Goal: Transaction & Acquisition: Purchase product/service

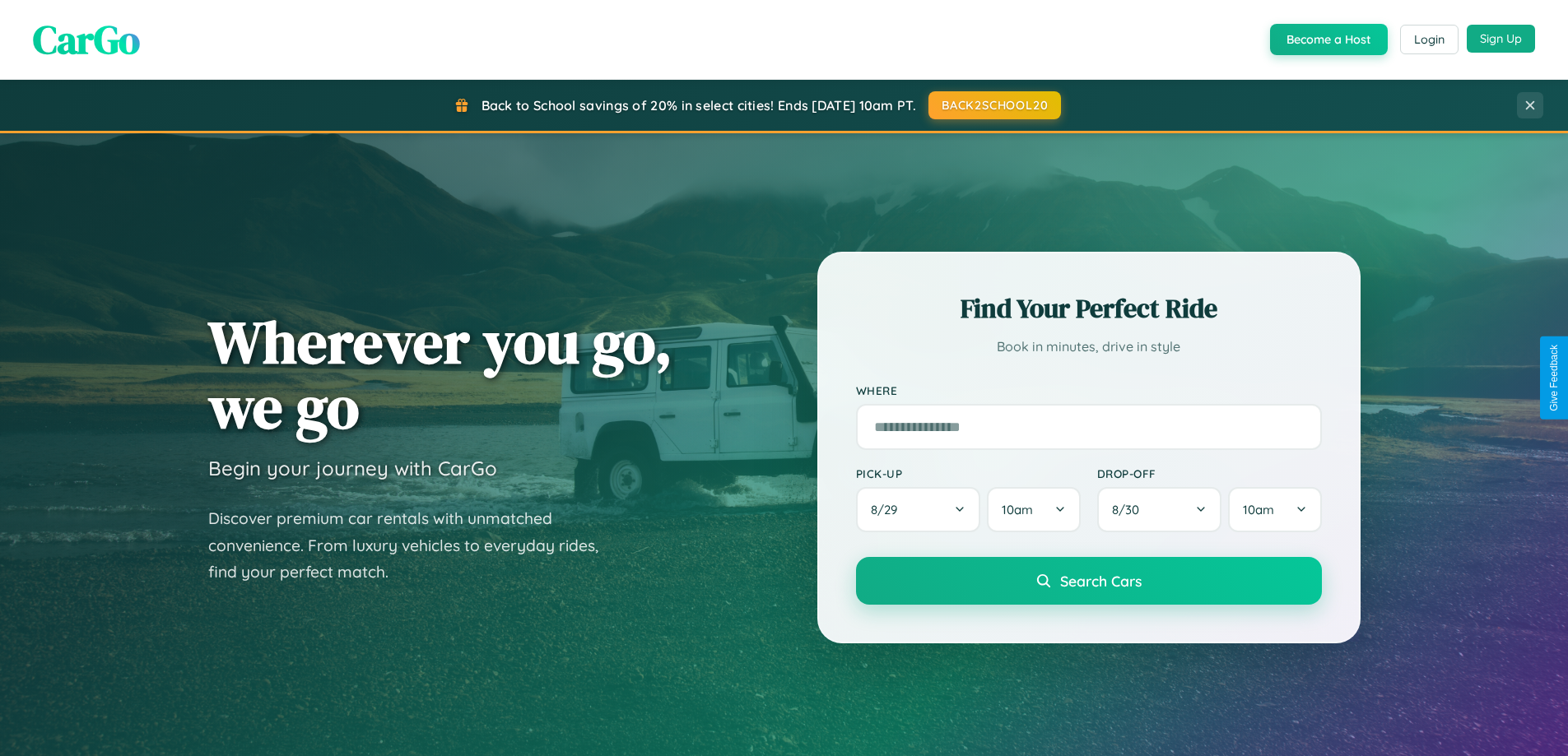
click at [1500, 40] on button "Sign Up" at bounding box center [1500, 38] width 68 height 28
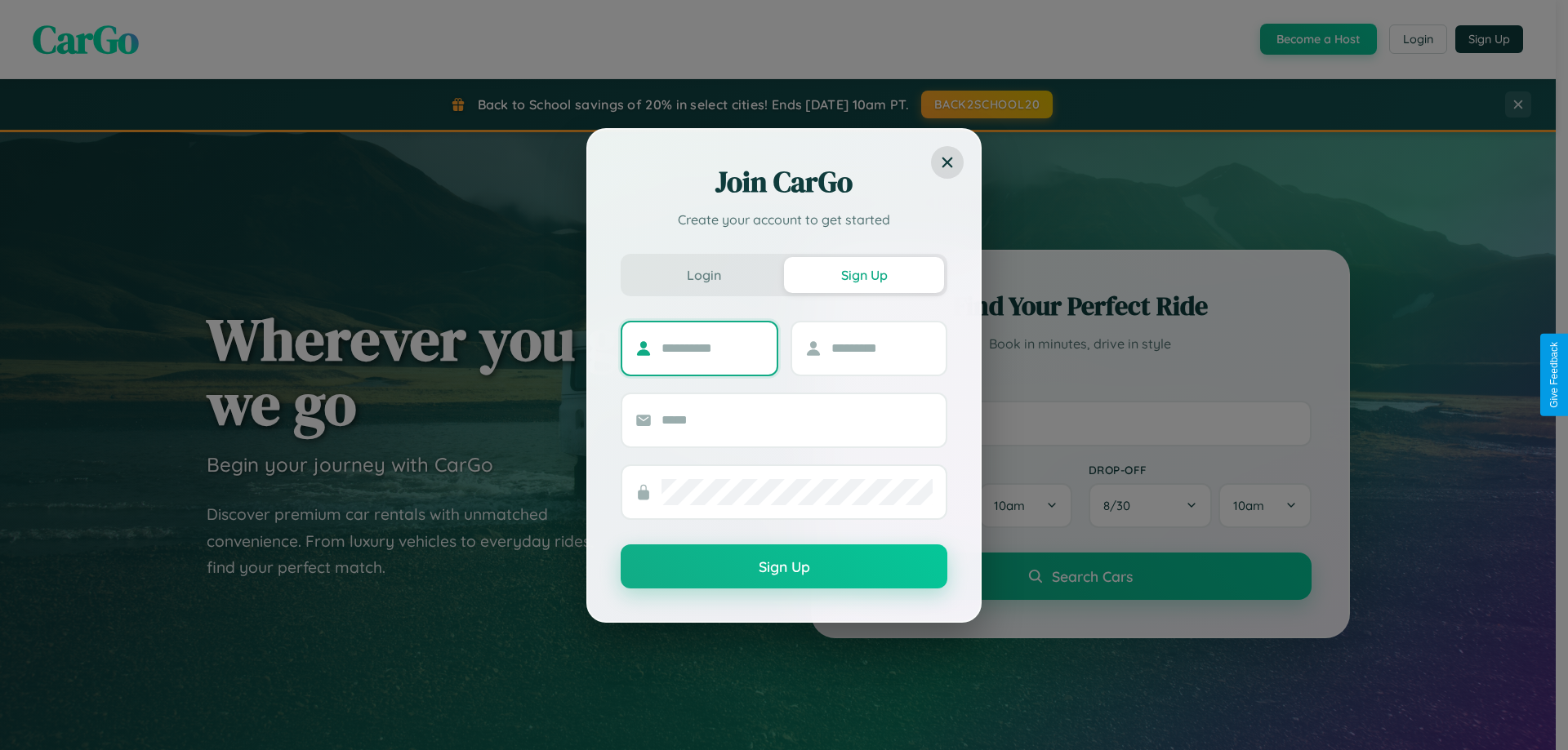
click at [712, 348] on input "text" at bounding box center [712, 348] width 102 height 26
type input "*********"
click at [881, 348] on input "text" at bounding box center [882, 348] width 102 height 26
type input "******"
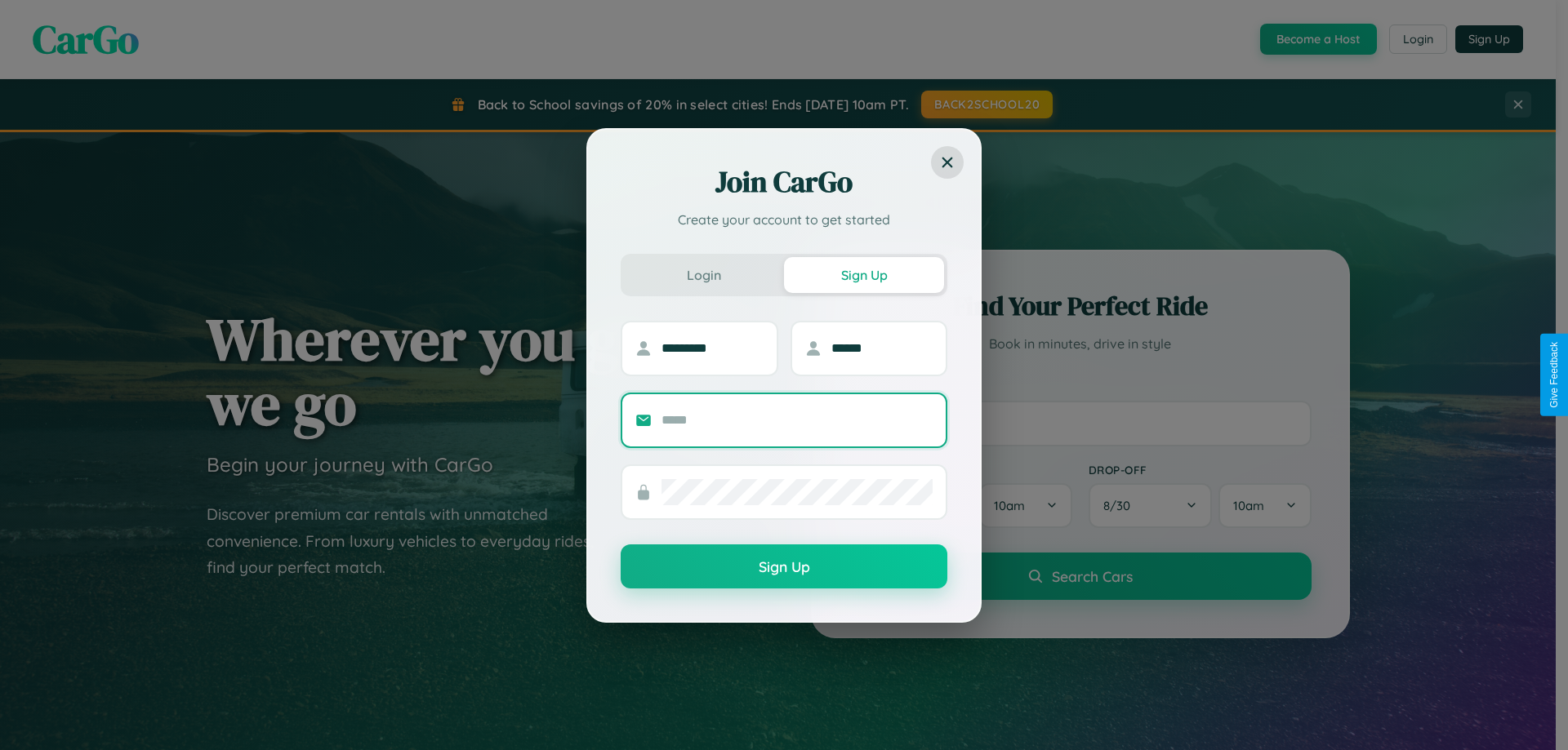
click at [797, 419] on input "text" at bounding box center [797, 420] width 271 height 26
type input "**********"
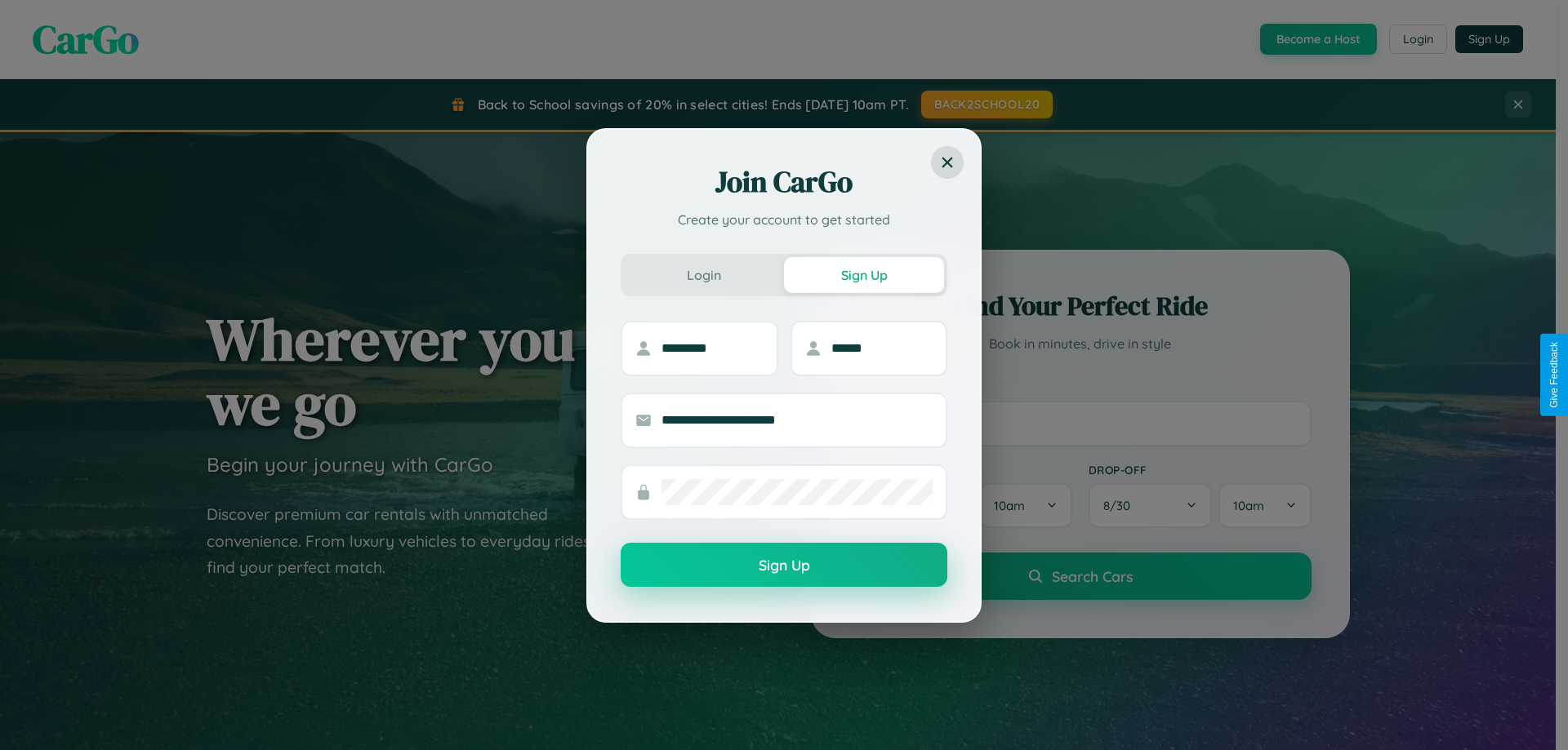
click at [784, 565] on button "Sign Up" at bounding box center [783, 564] width 326 height 44
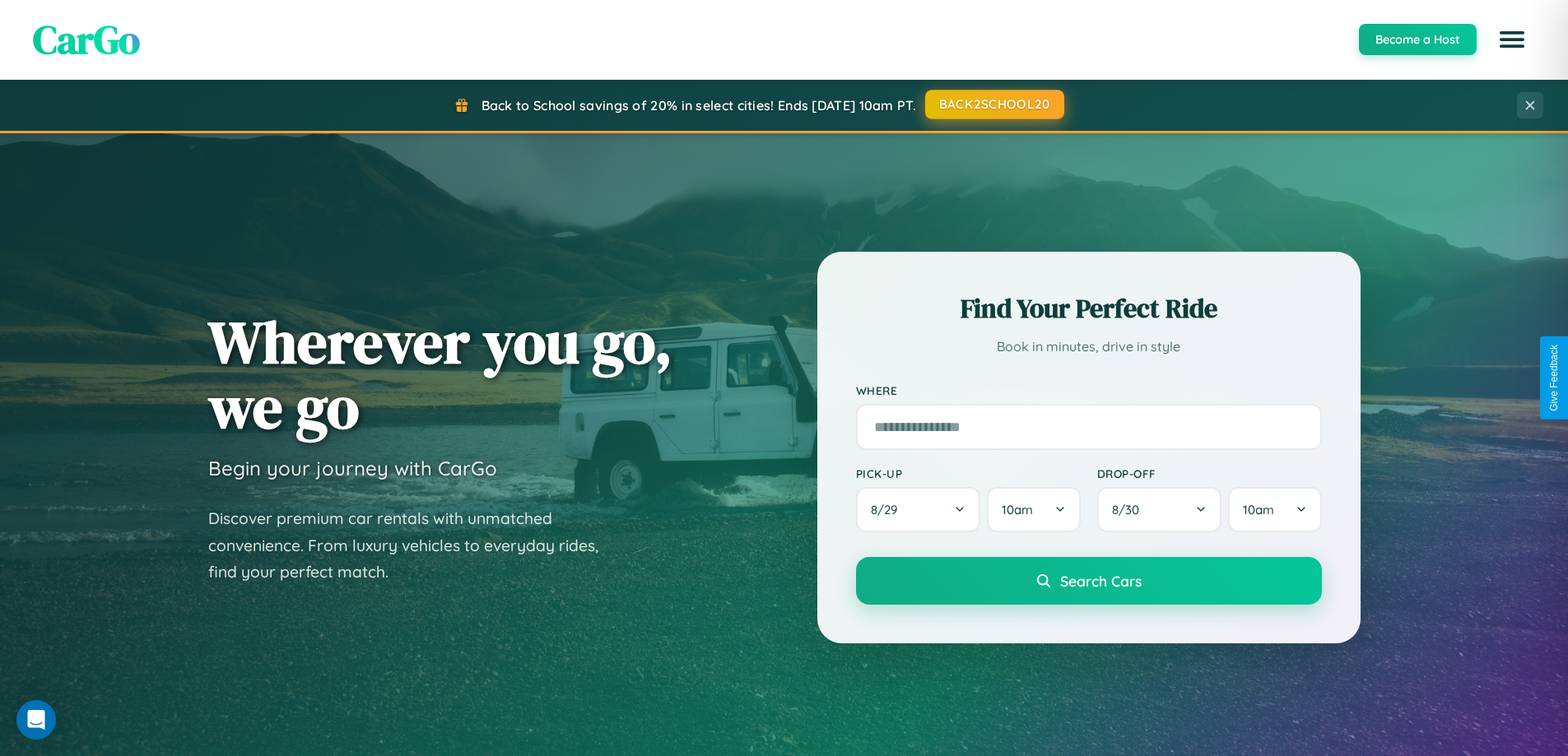
click at [993, 105] on button "BACK2SCHOOL20" at bounding box center [994, 105] width 139 height 30
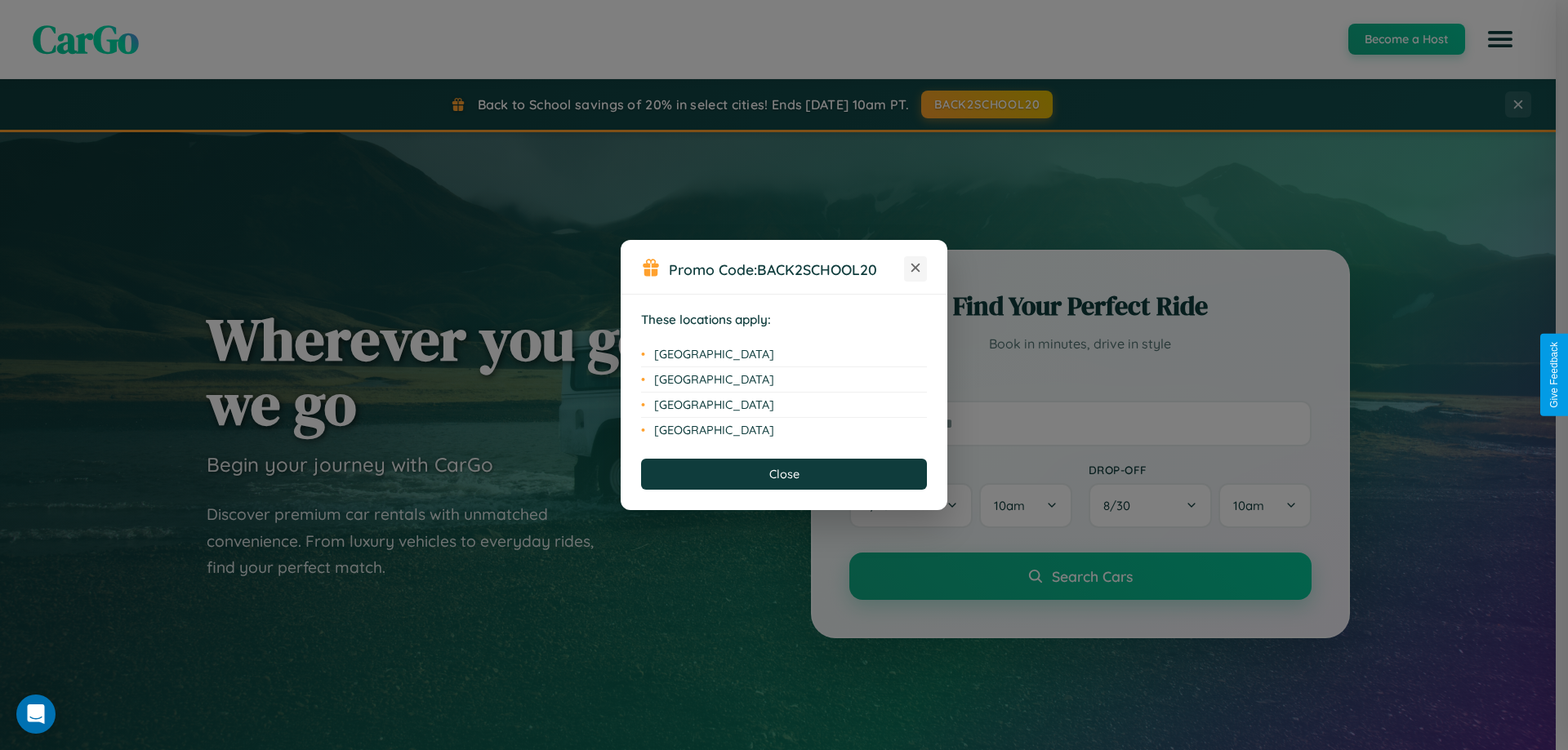
click at [915, 268] on icon at bounding box center [915, 267] width 9 height 9
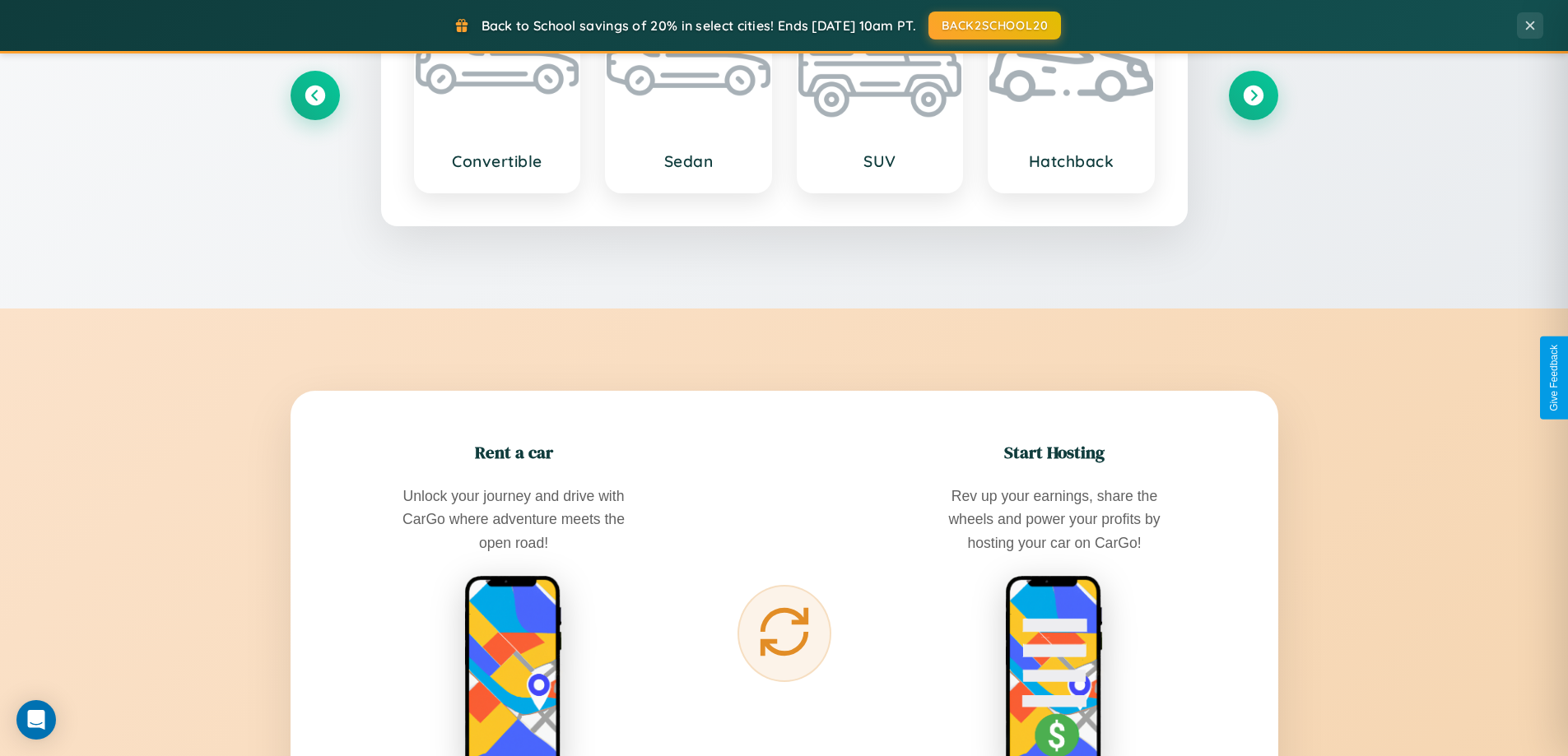
scroll to position [3166, 0]
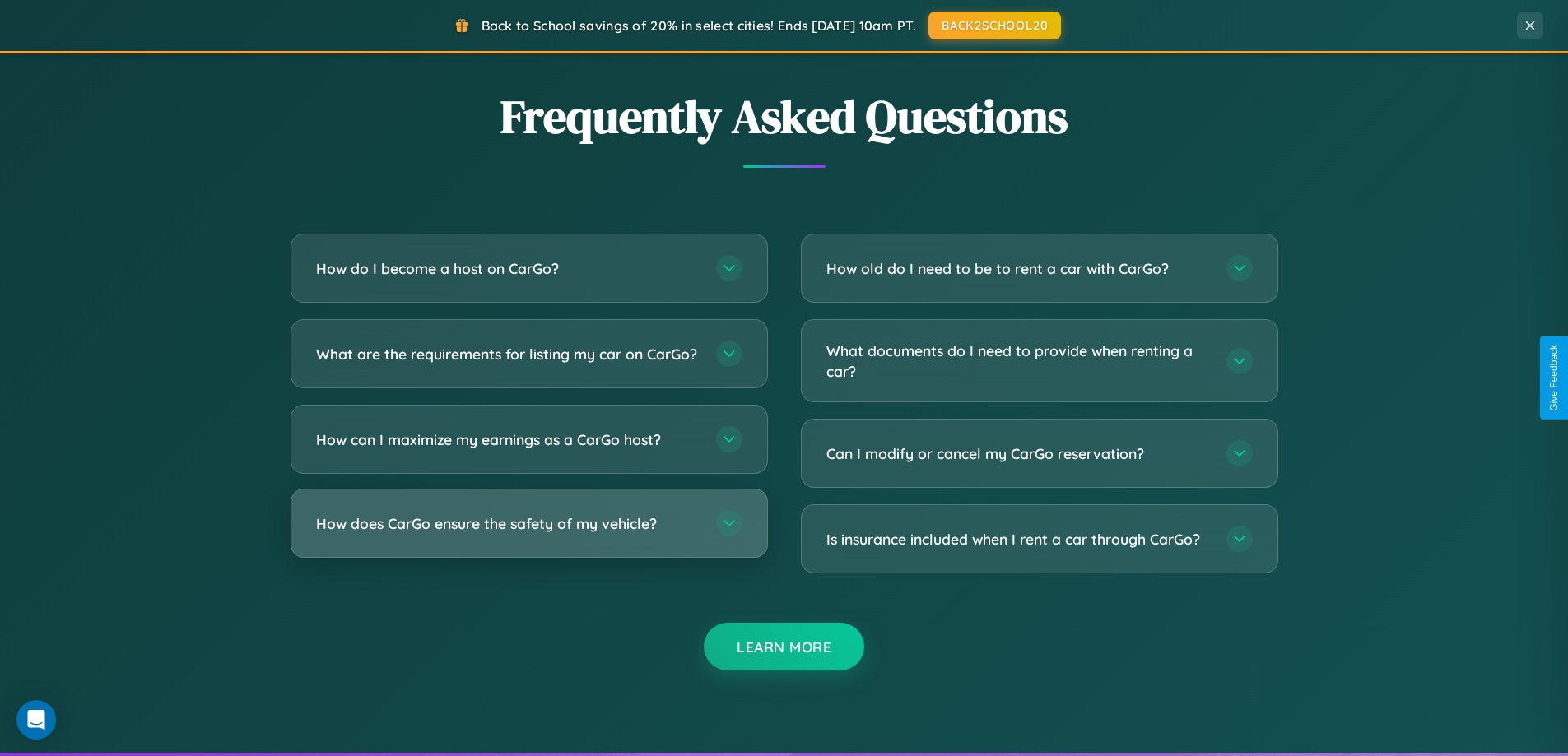
click at [528, 534] on h3 "How does CarGo ensure the safety of my vehicle?" at bounding box center [507, 523] width 383 height 20
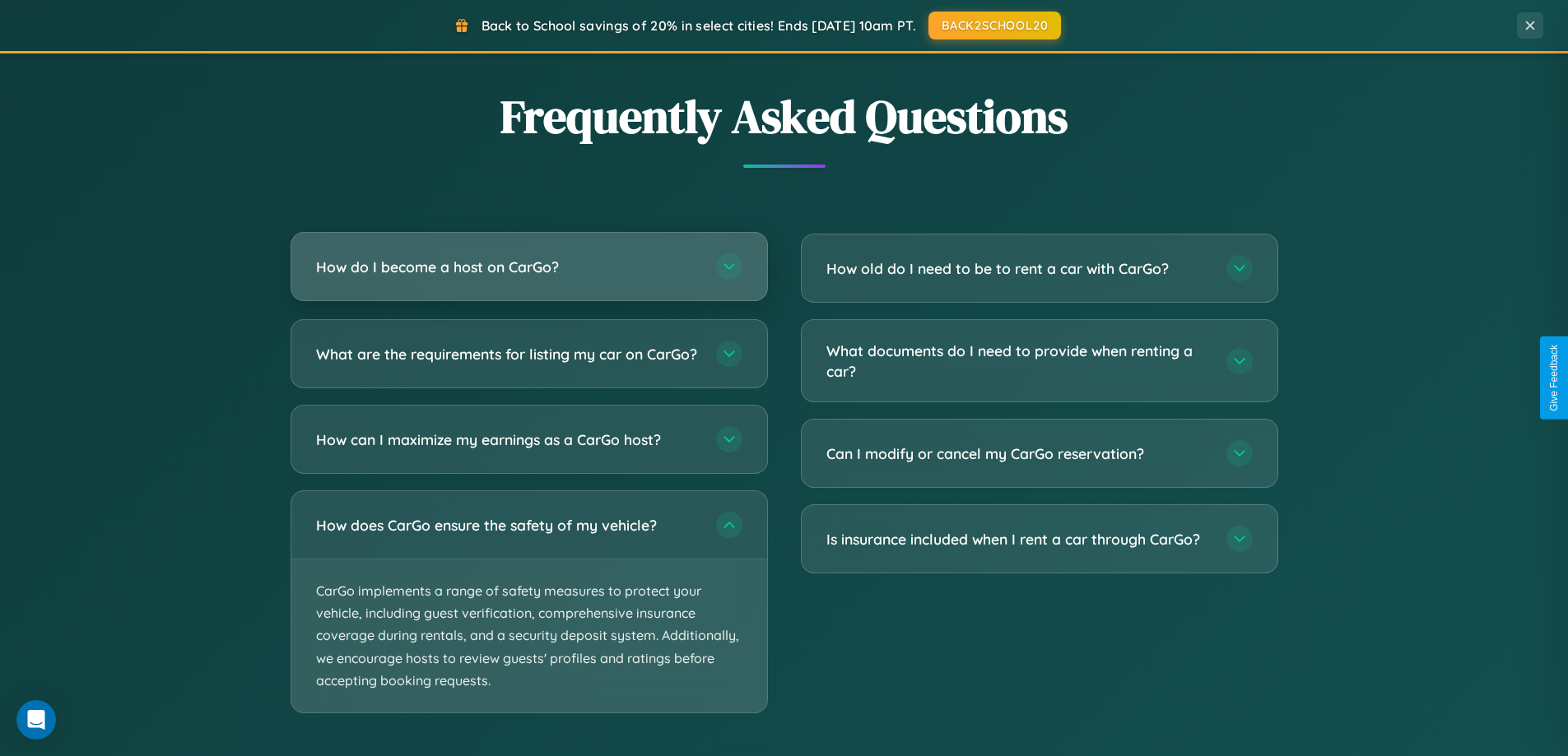
click at [528, 267] on h3 "How do I become a host on CarGo?" at bounding box center [507, 267] width 383 height 20
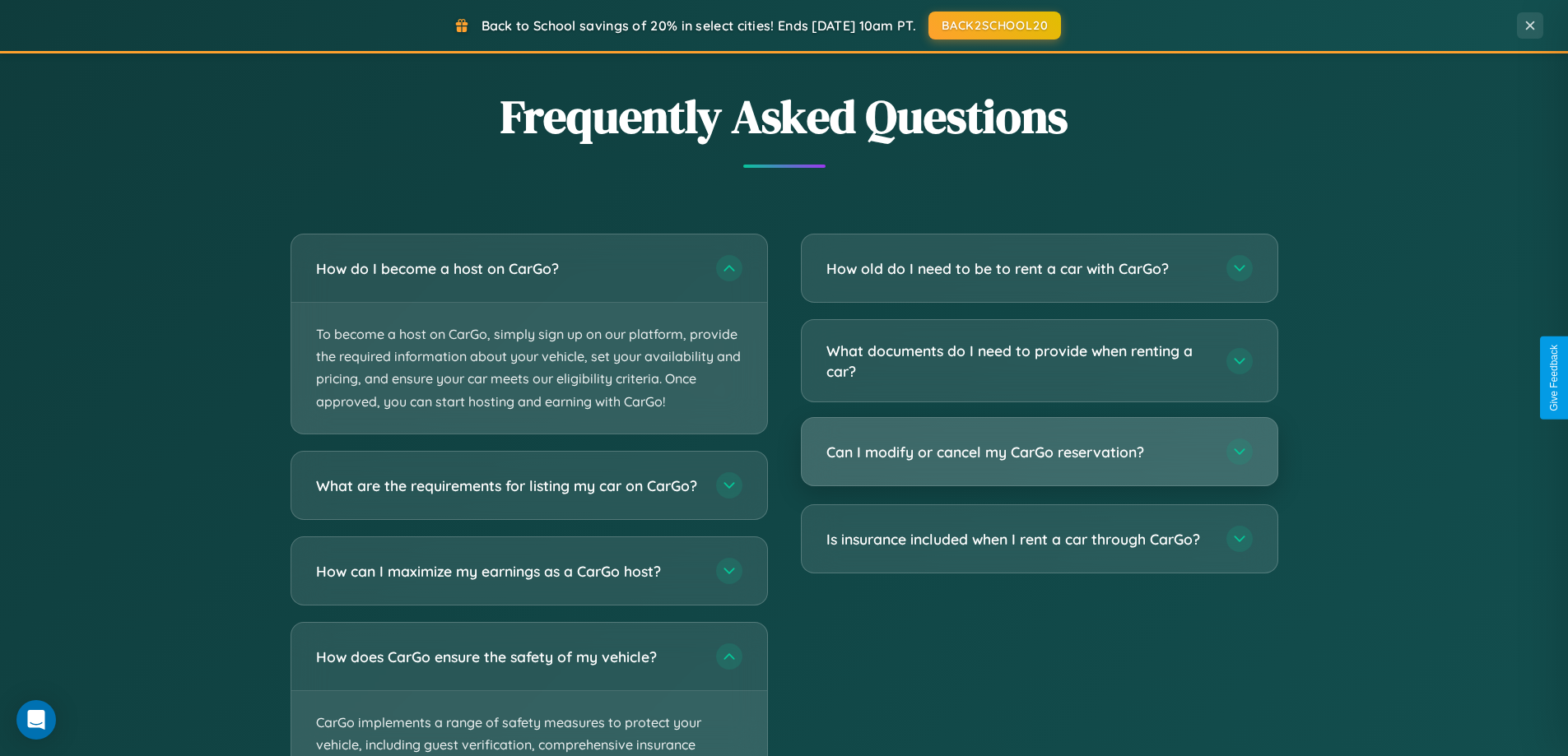
click at [1039, 453] on h3 "Can I modify or cancel my CarGo reservation?" at bounding box center [1017, 452] width 383 height 20
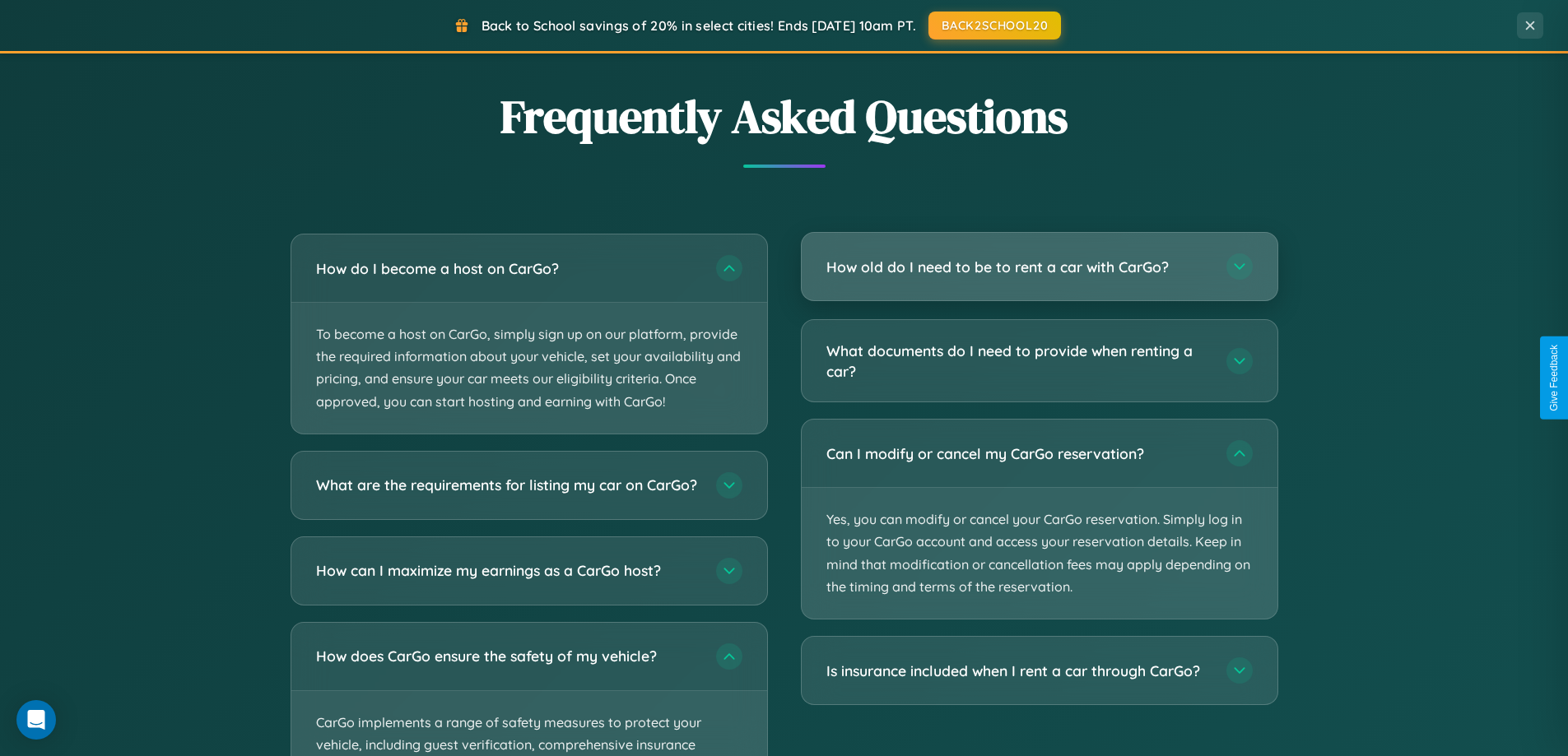
click at [1039, 268] on h3 "How old do I need to be to rent a car with CarGo?" at bounding box center [1017, 267] width 383 height 20
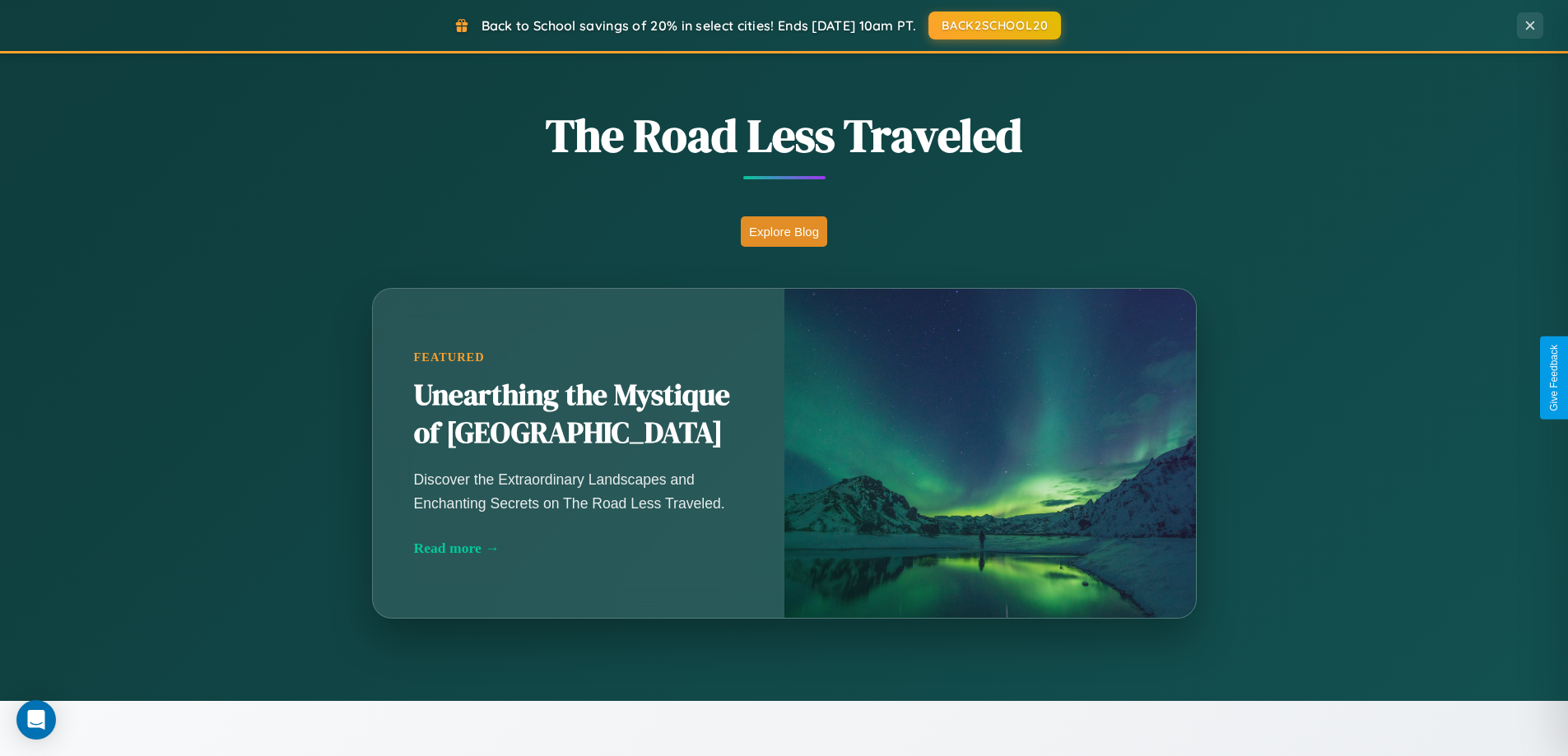
scroll to position [709, 0]
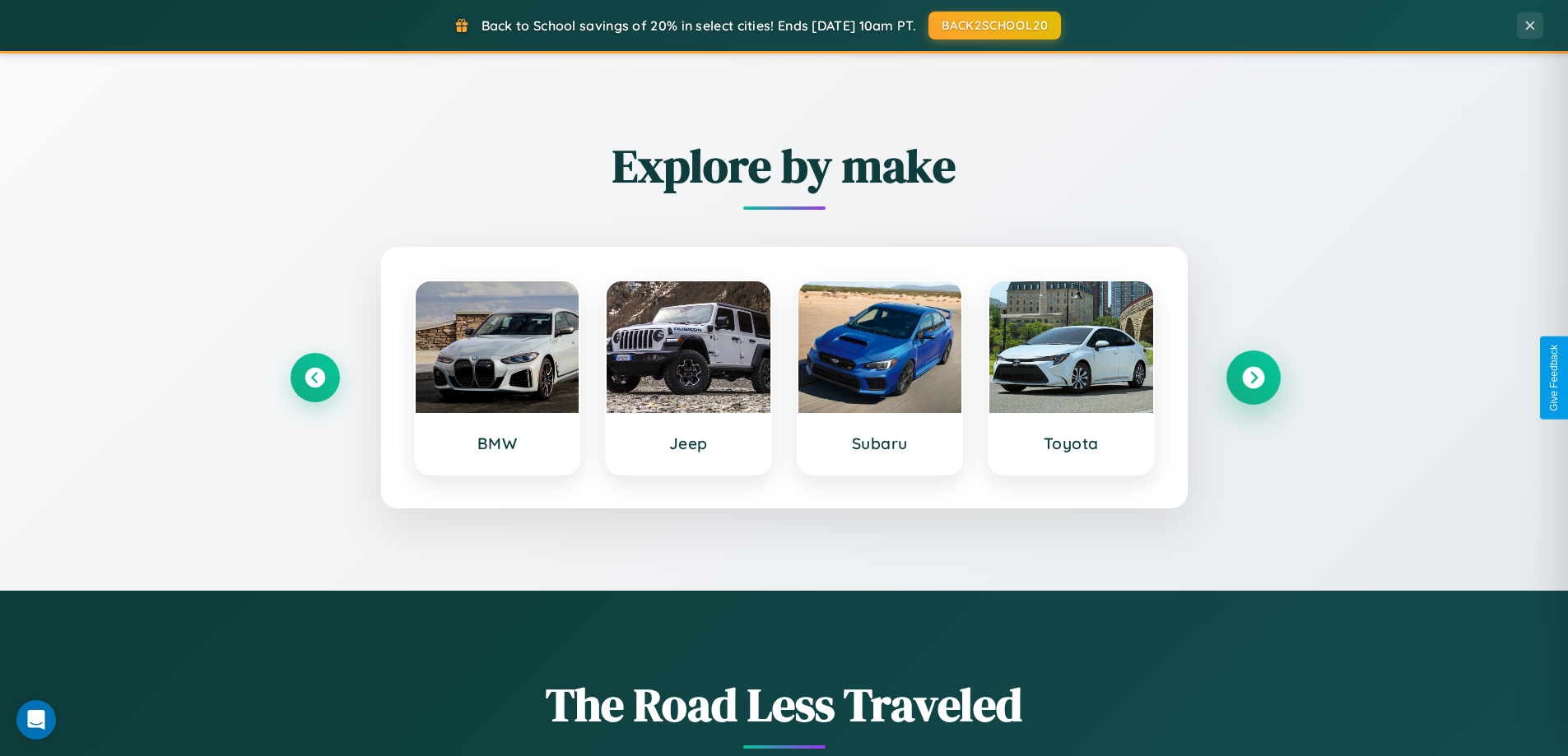
click at [1253, 378] on icon at bounding box center [1253, 378] width 22 height 22
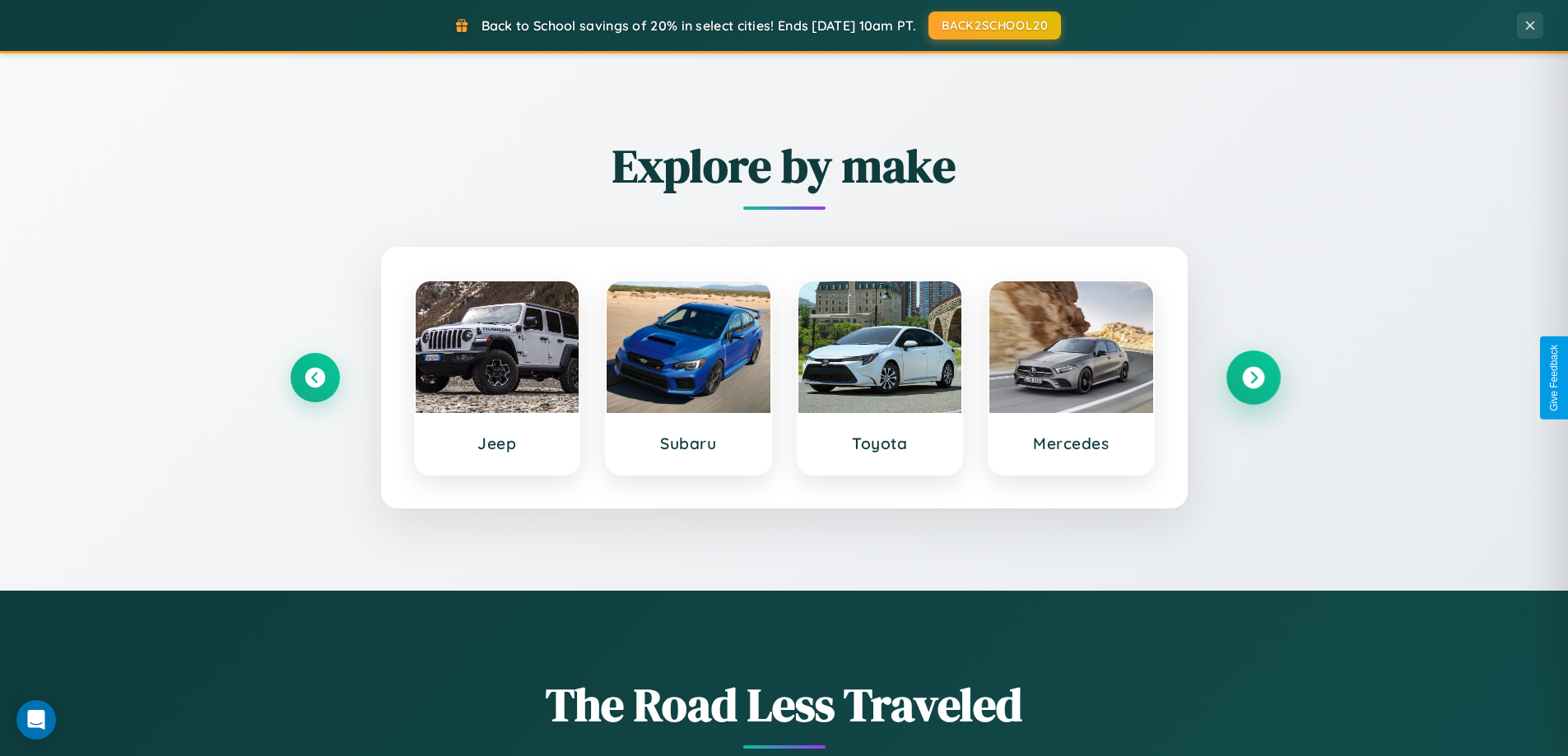
click at [1253, 378] on icon at bounding box center [1253, 378] width 22 height 22
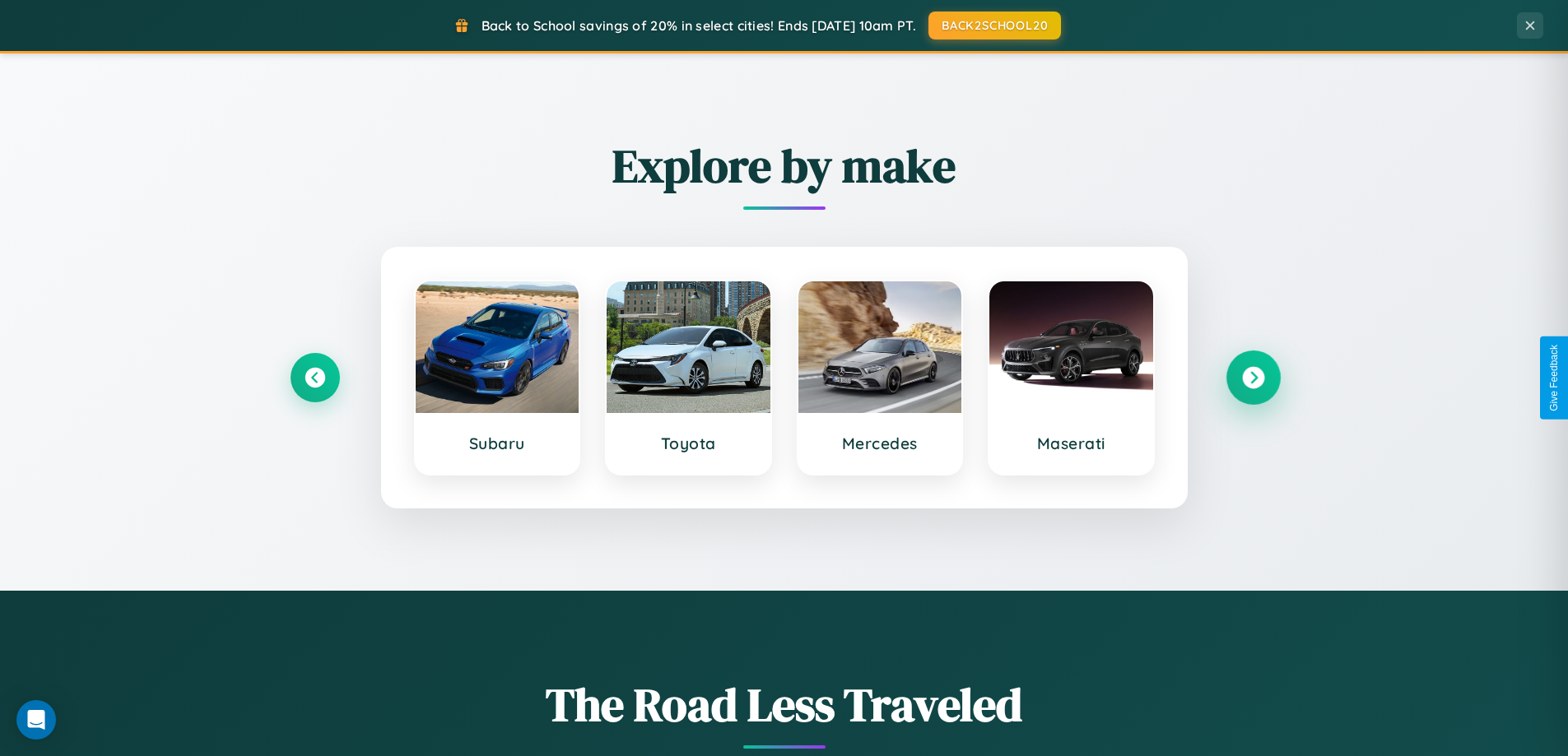
click at [1253, 378] on icon at bounding box center [1253, 378] width 22 height 22
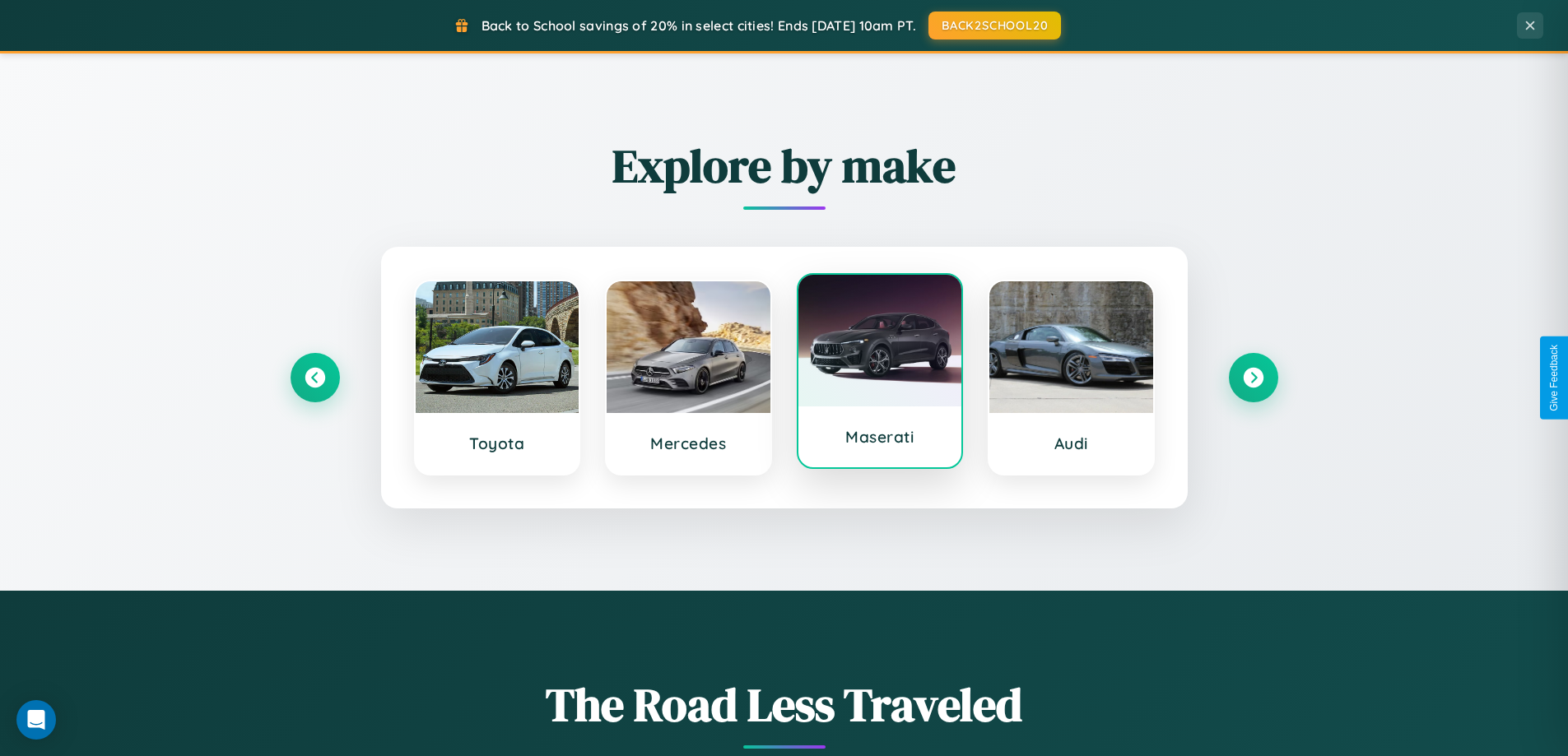
click at [879, 378] on div at bounding box center [880, 340] width 164 height 132
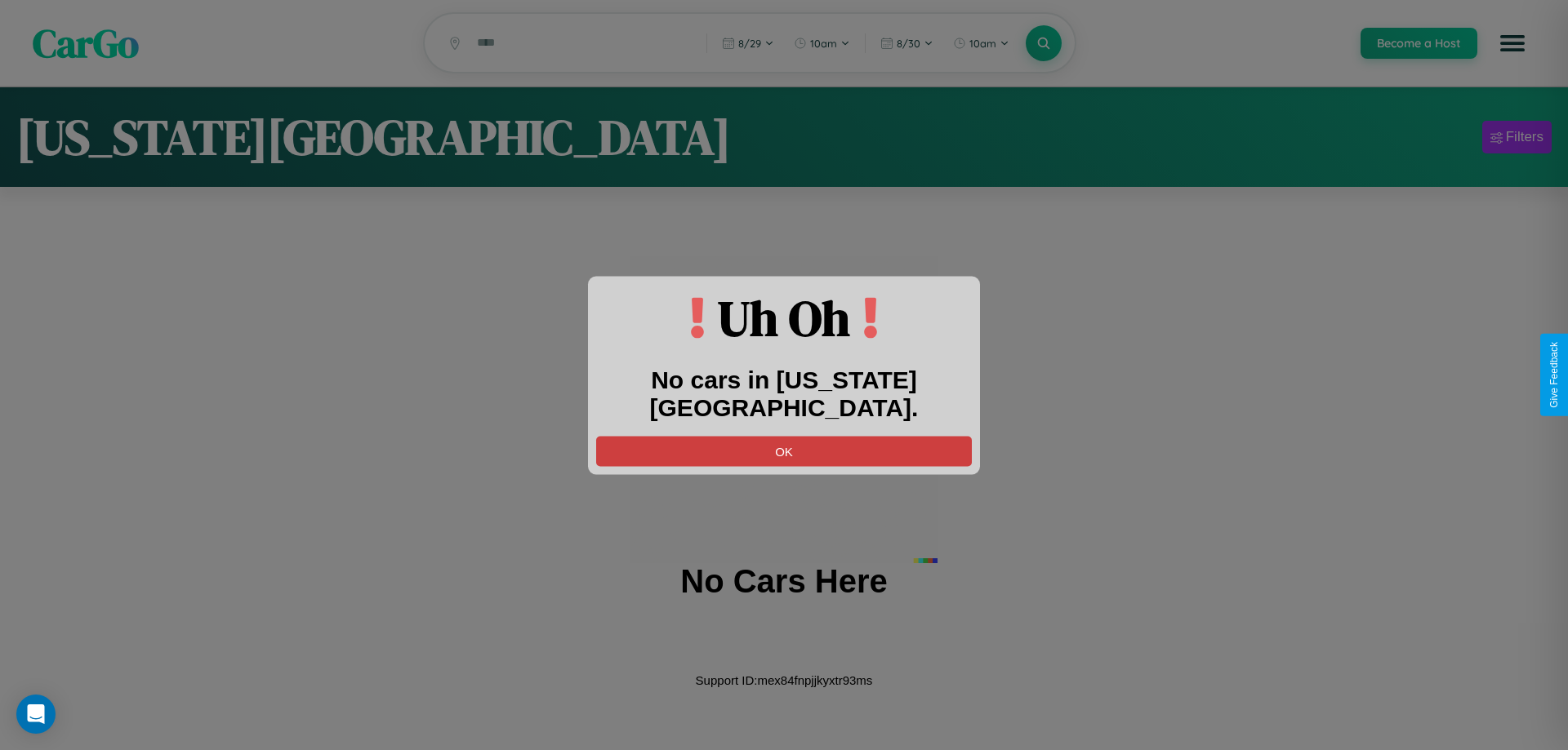
click at [784, 436] on button "OK" at bounding box center [784, 450] width 375 height 30
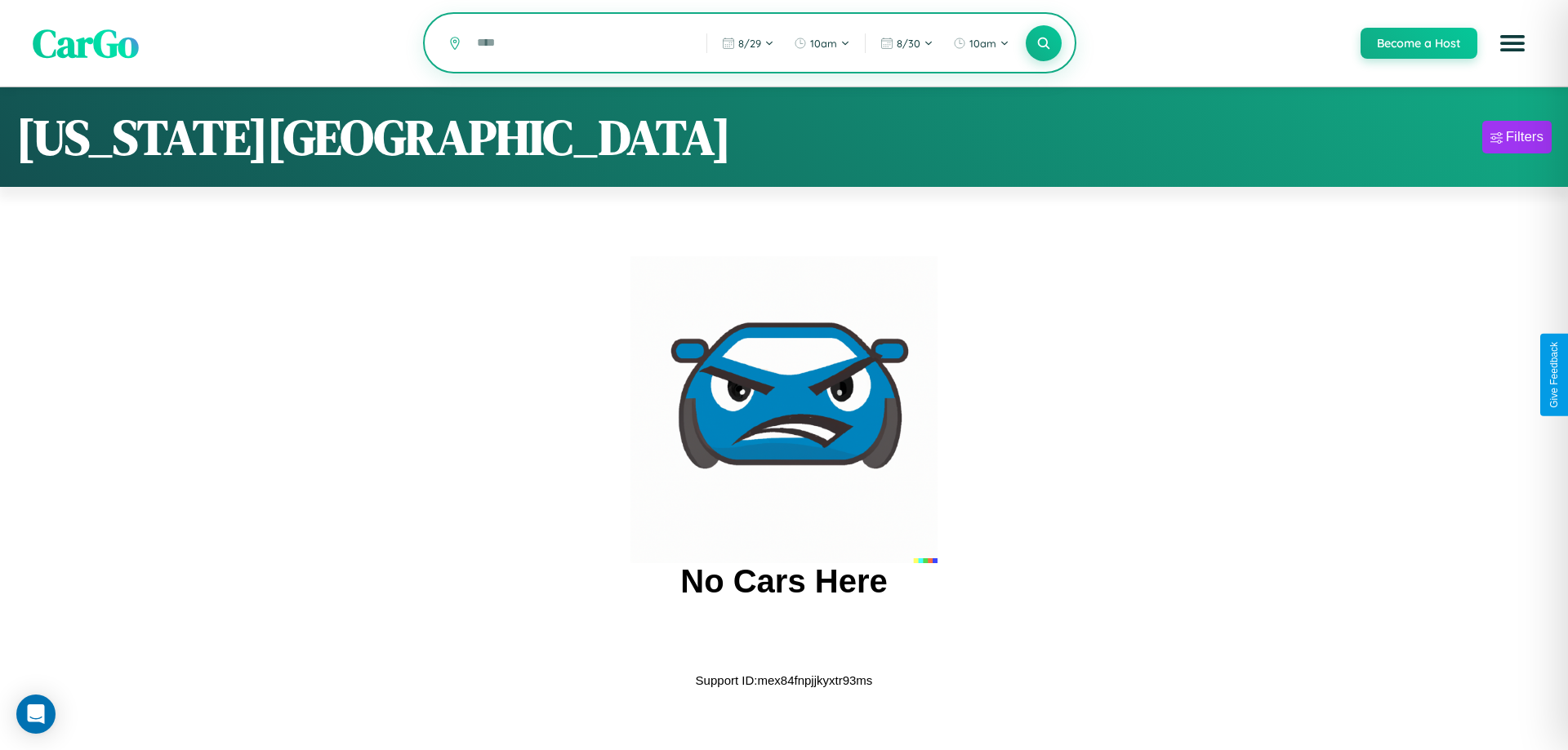
click at [580, 44] on input "text" at bounding box center [579, 43] width 221 height 29
click at [1043, 44] on icon at bounding box center [1043, 42] width 15 height 15
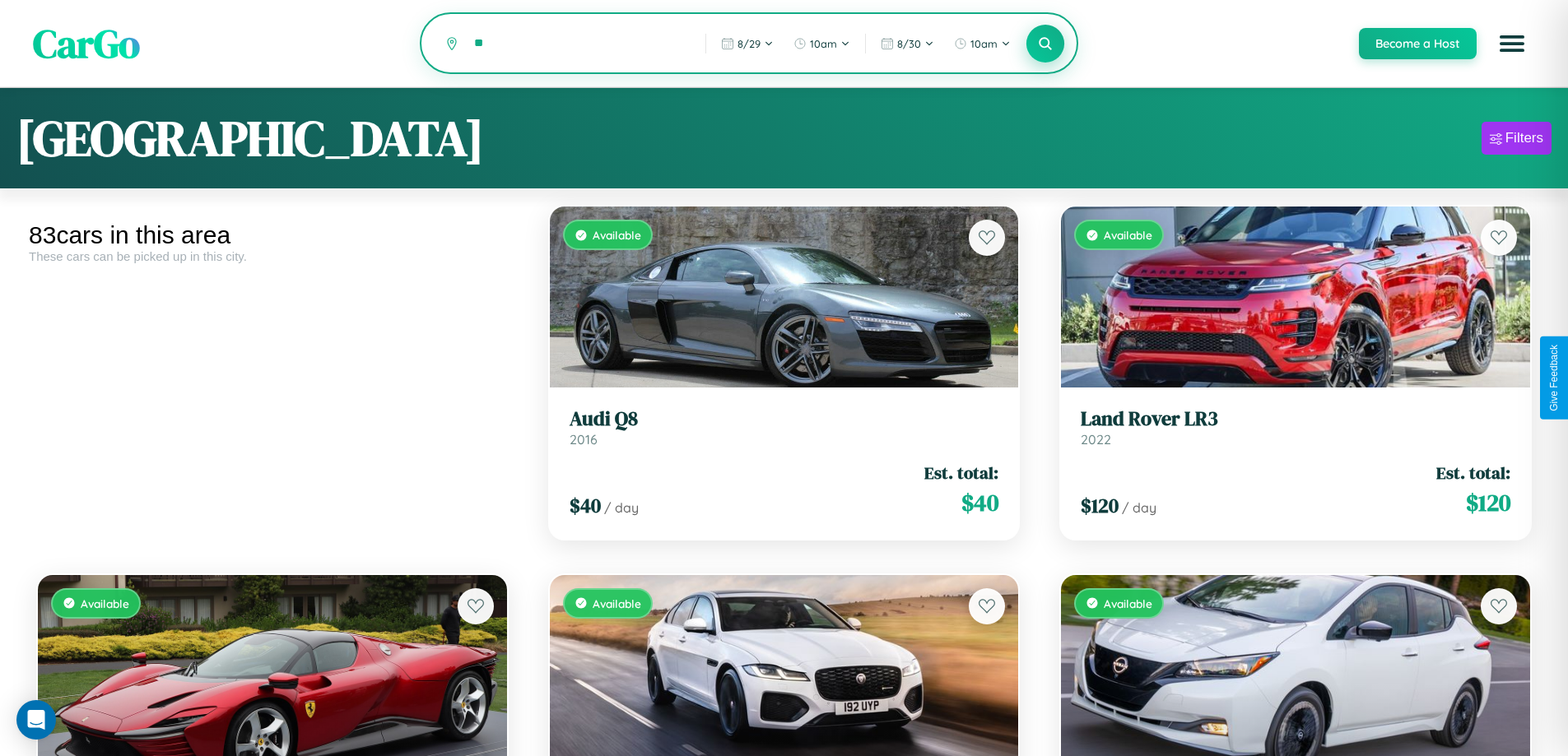
type input "*"
type input "******"
click at [1044, 45] on icon at bounding box center [1045, 43] width 16 height 16
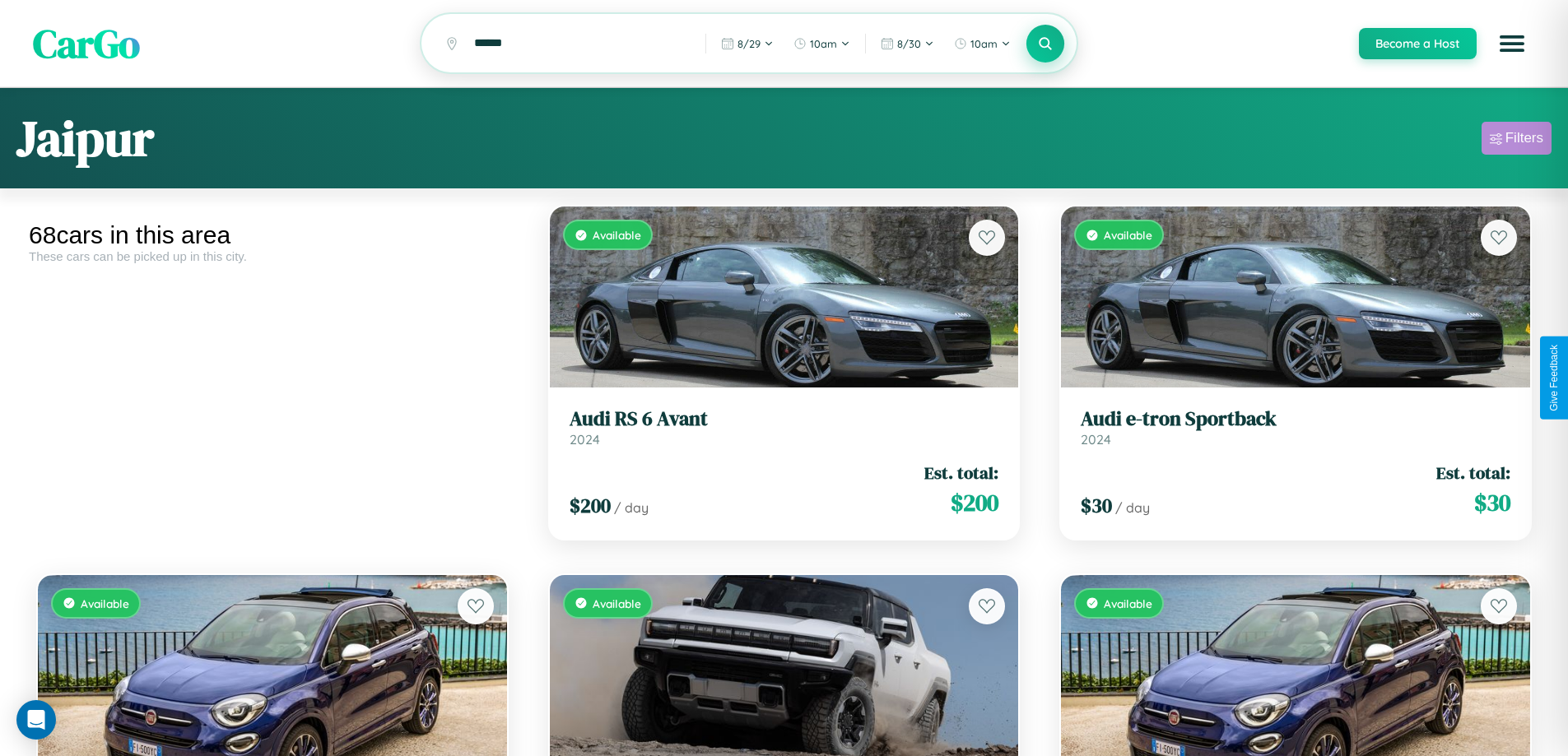
click at [1516, 141] on div "Filters" at bounding box center [1523, 138] width 38 height 16
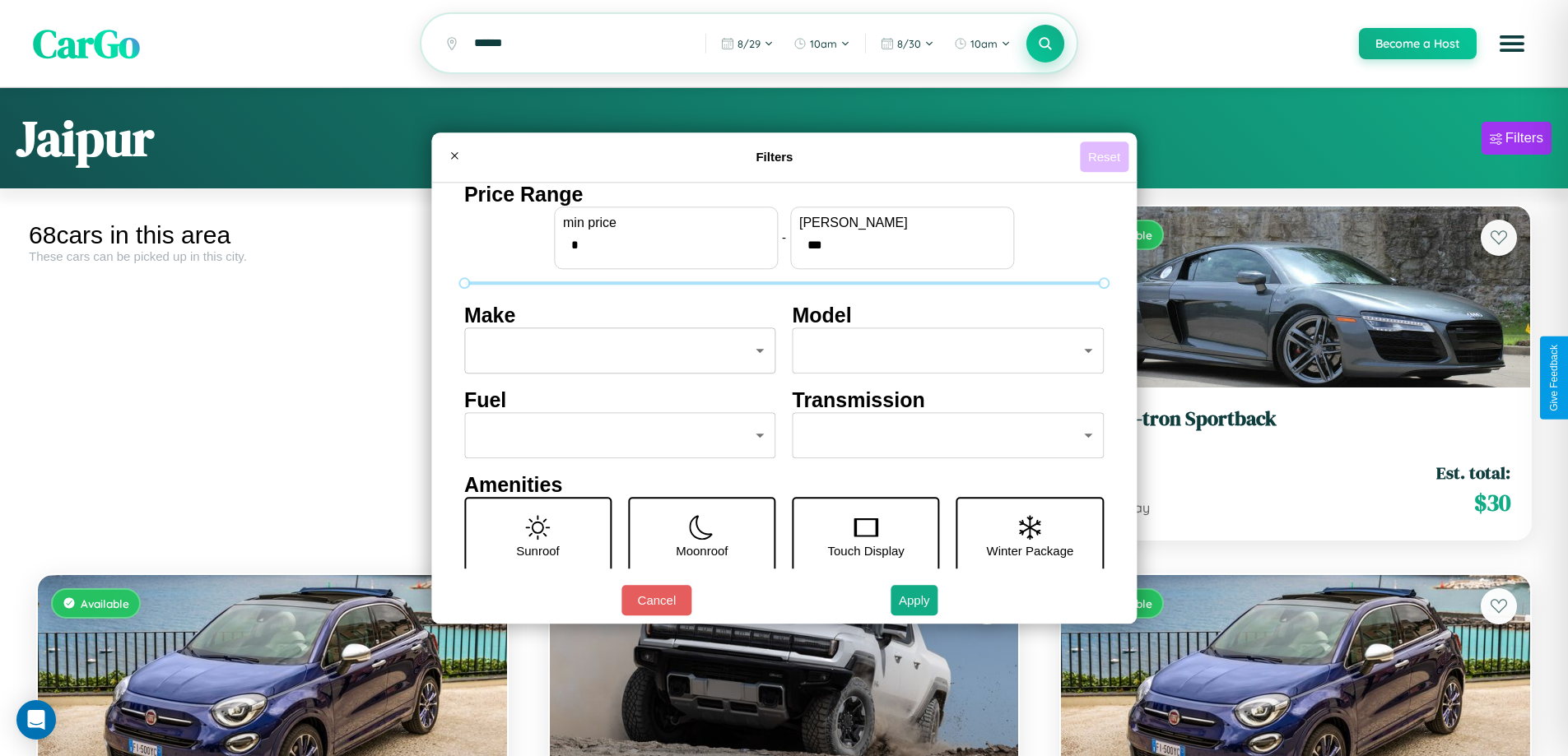
click at [1106, 156] on button "Reset" at bounding box center [1104, 156] width 48 height 30
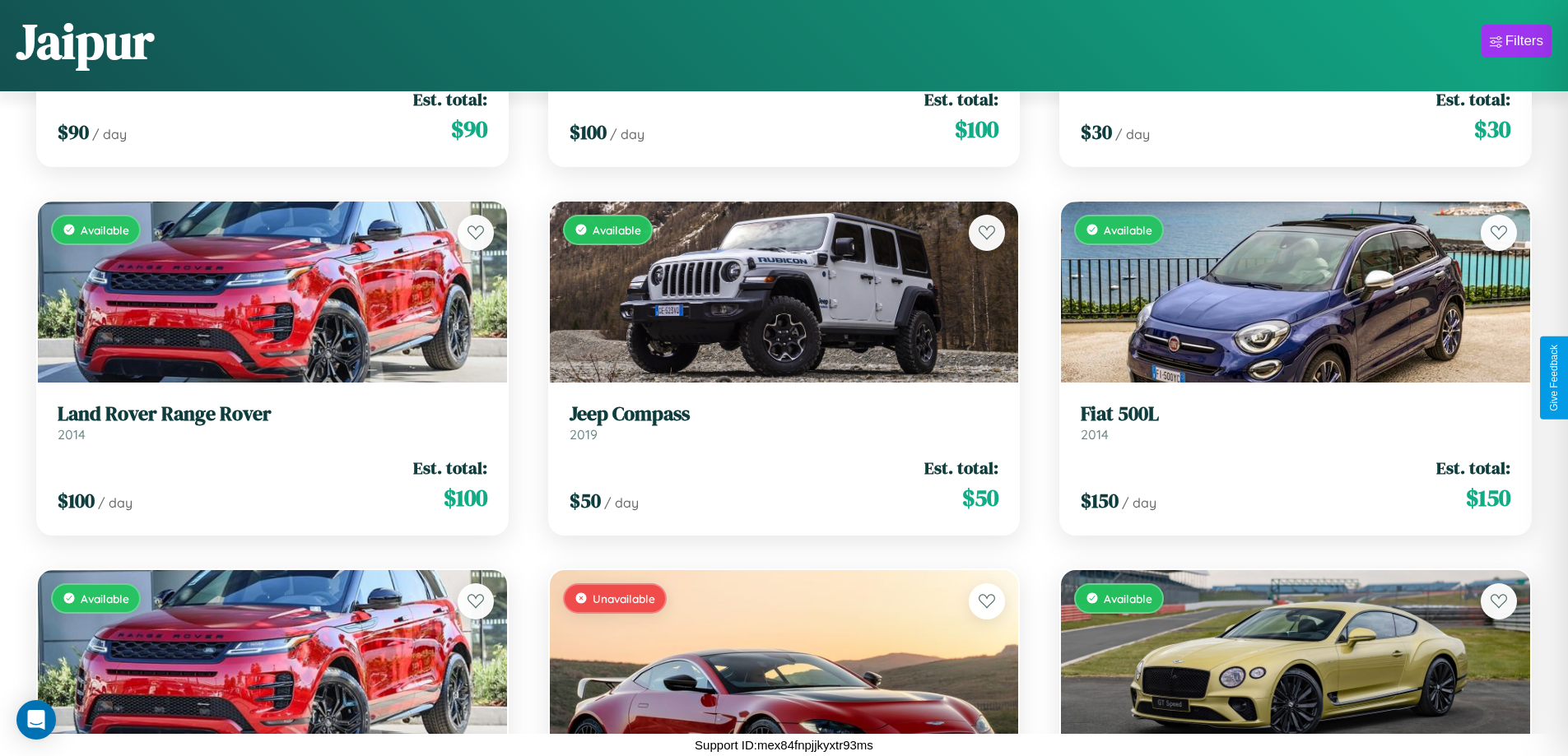
scroll to position [5756, 0]
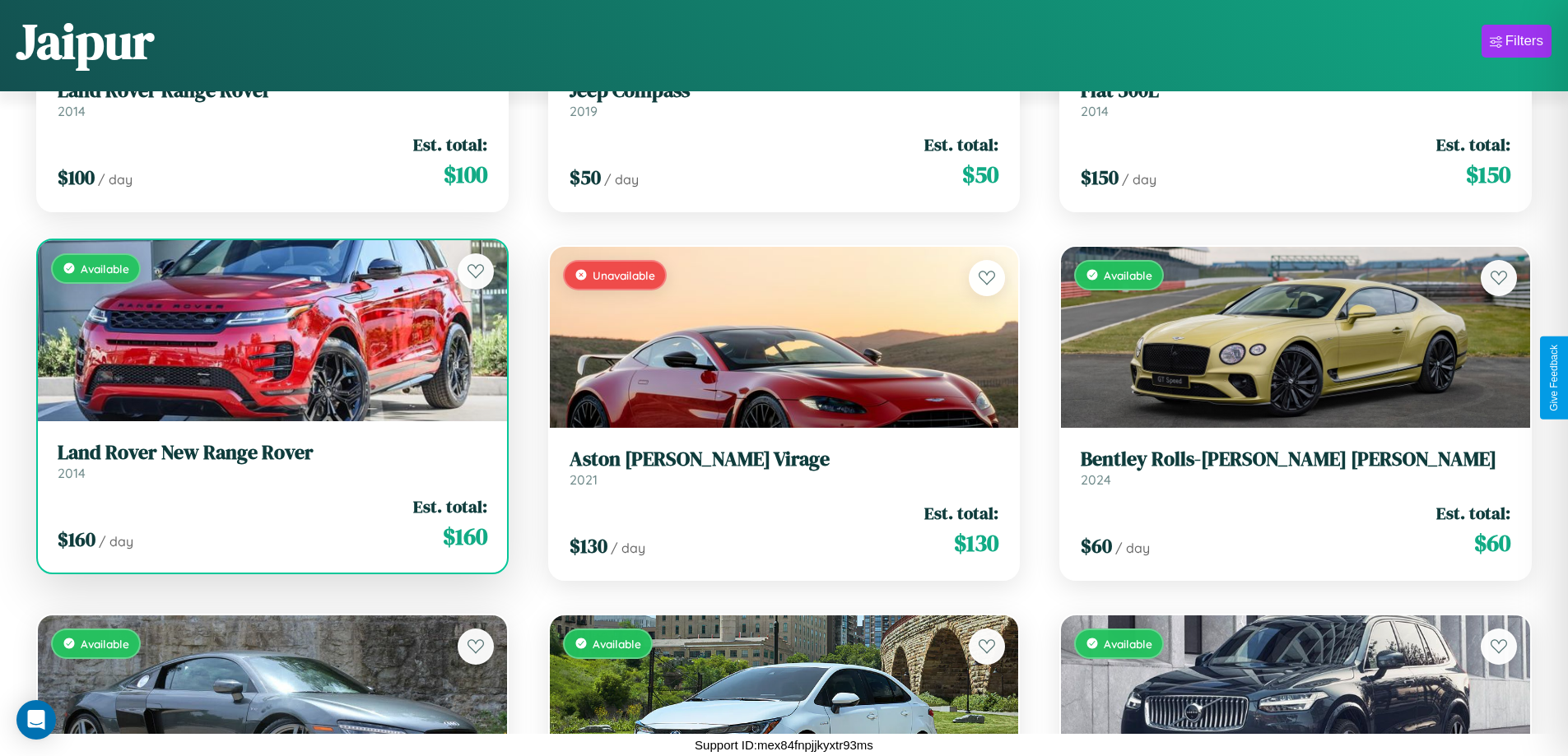
click at [270, 467] on link "Land Rover New Range Rover 2014" at bounding box center [272, 461] width 430 height 41
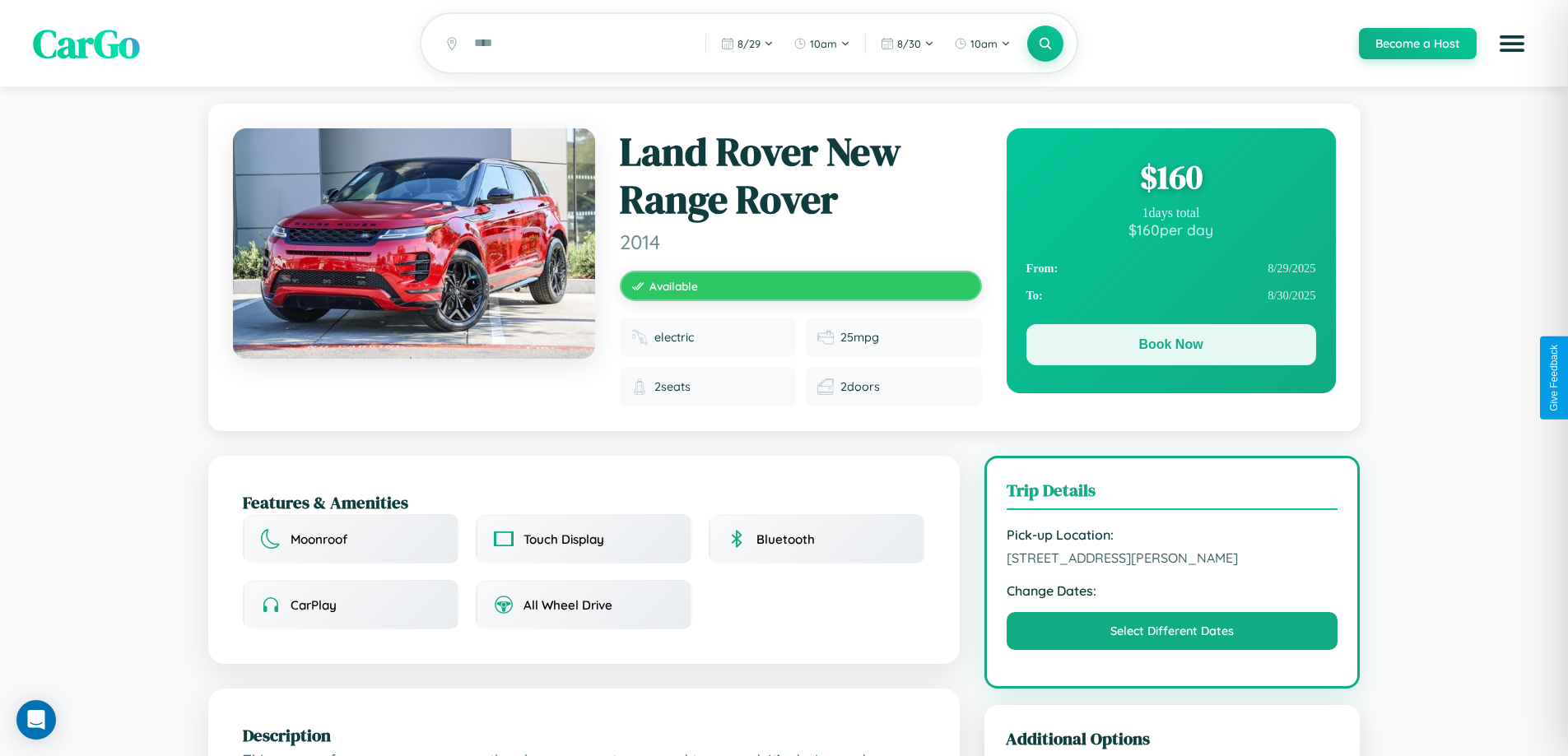
click at [1170, 347] on button "Book Now" at bounding box center [1170, 344] width 290 height 41
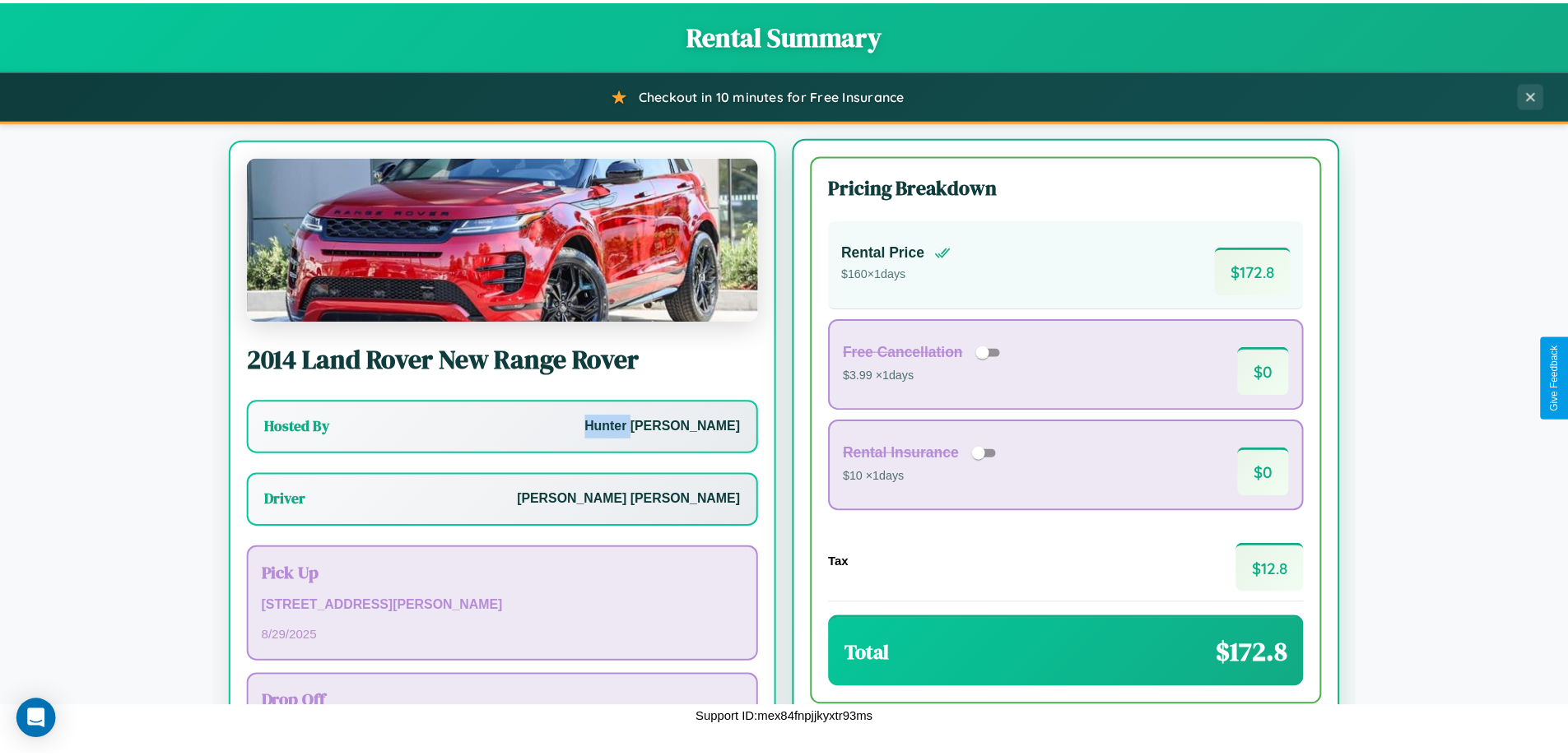
scroll to position [77, 0]
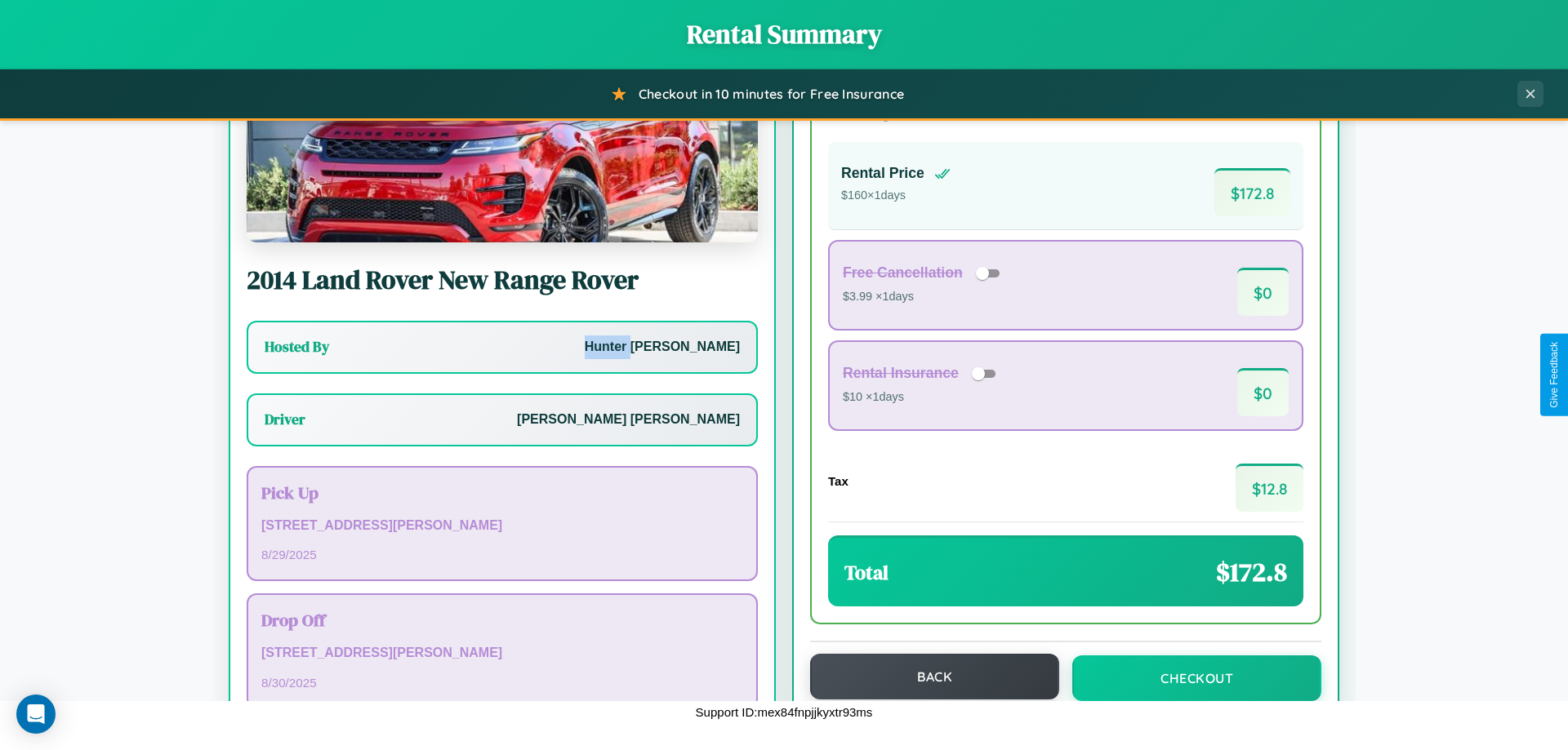
click at [926, 677] on button "Back" at bounding box center [934, 677] width 249 height 46
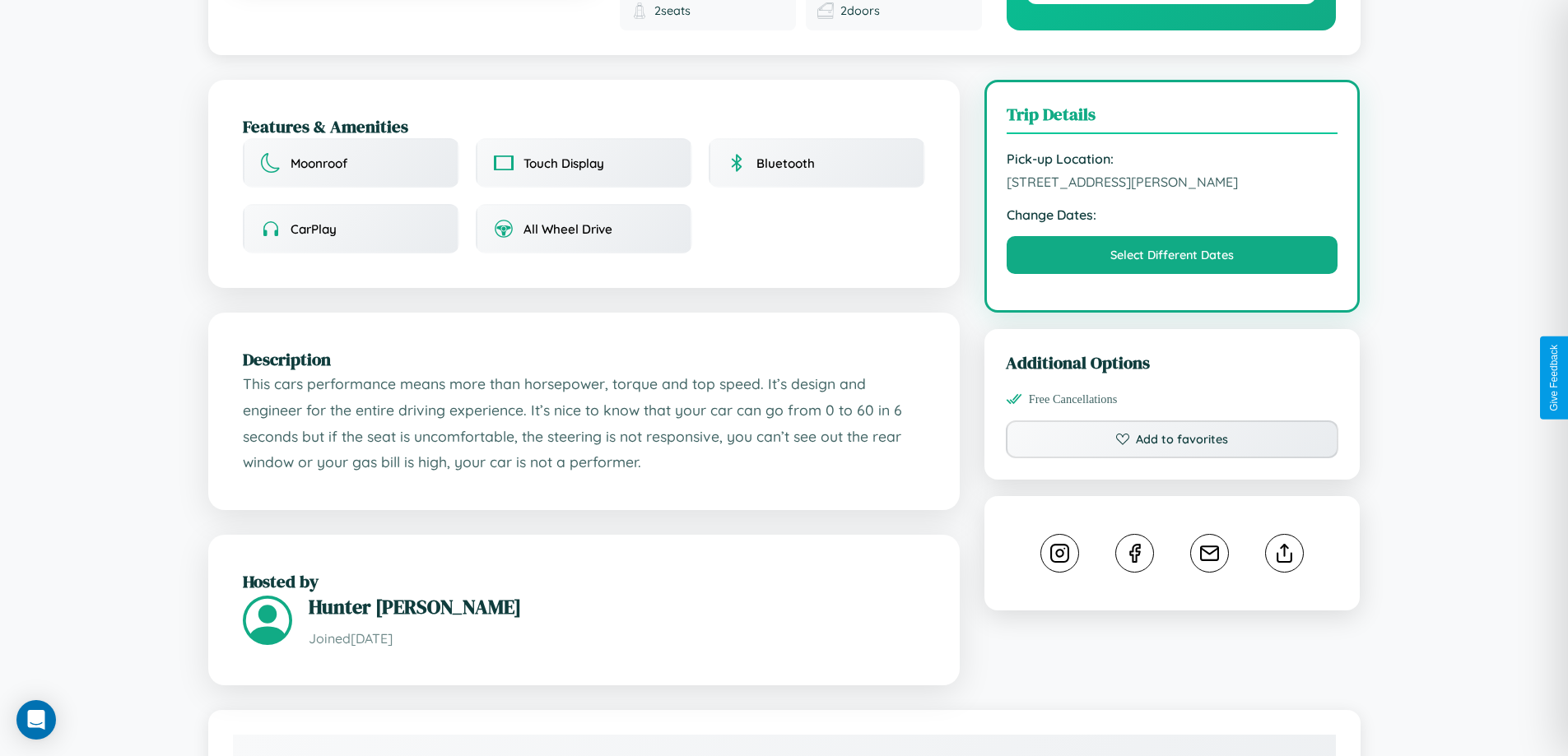
scroll to position [440, 0]
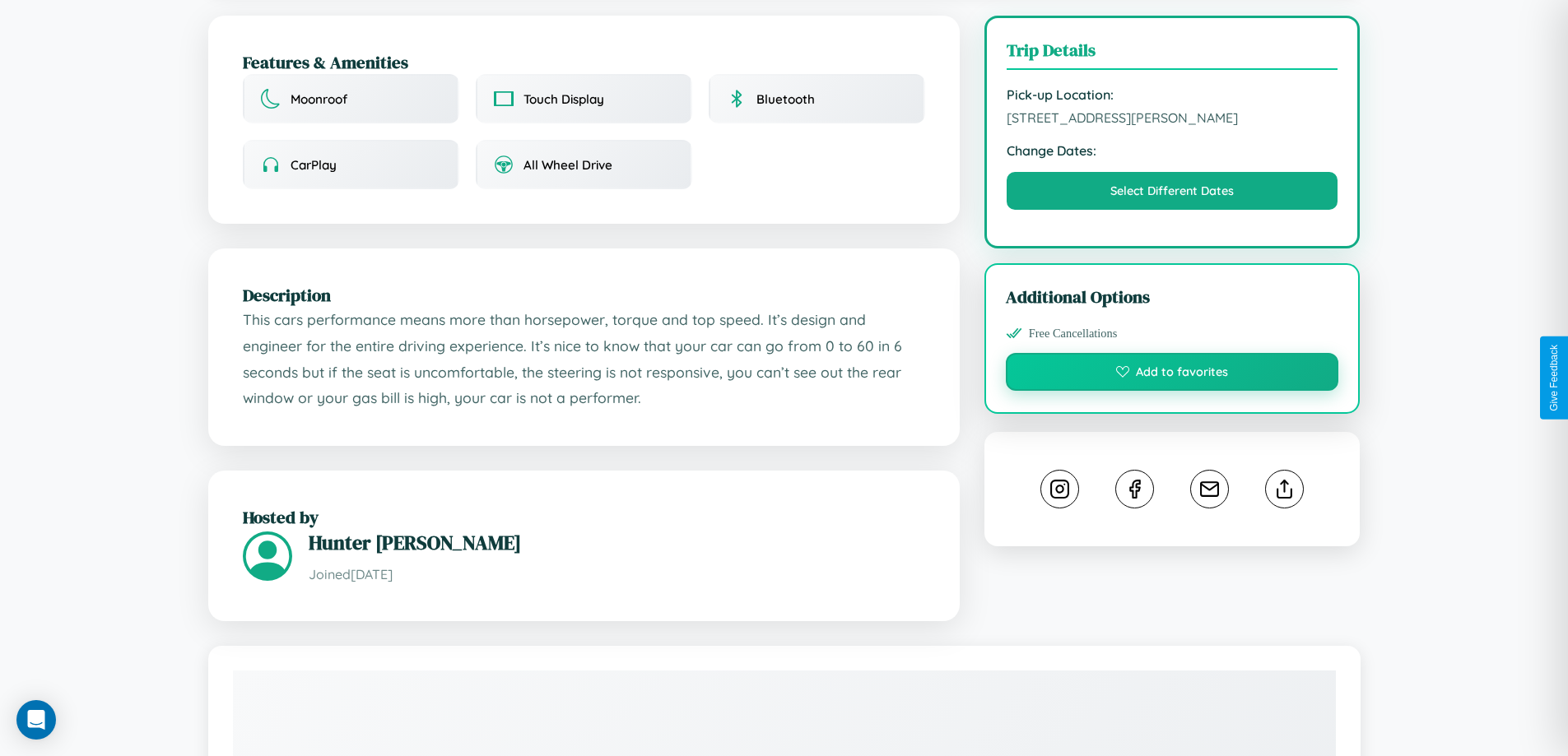
click at [1172, 375] on button "Add to favorites" at bounding box center [1172, 371] width 334 height 38
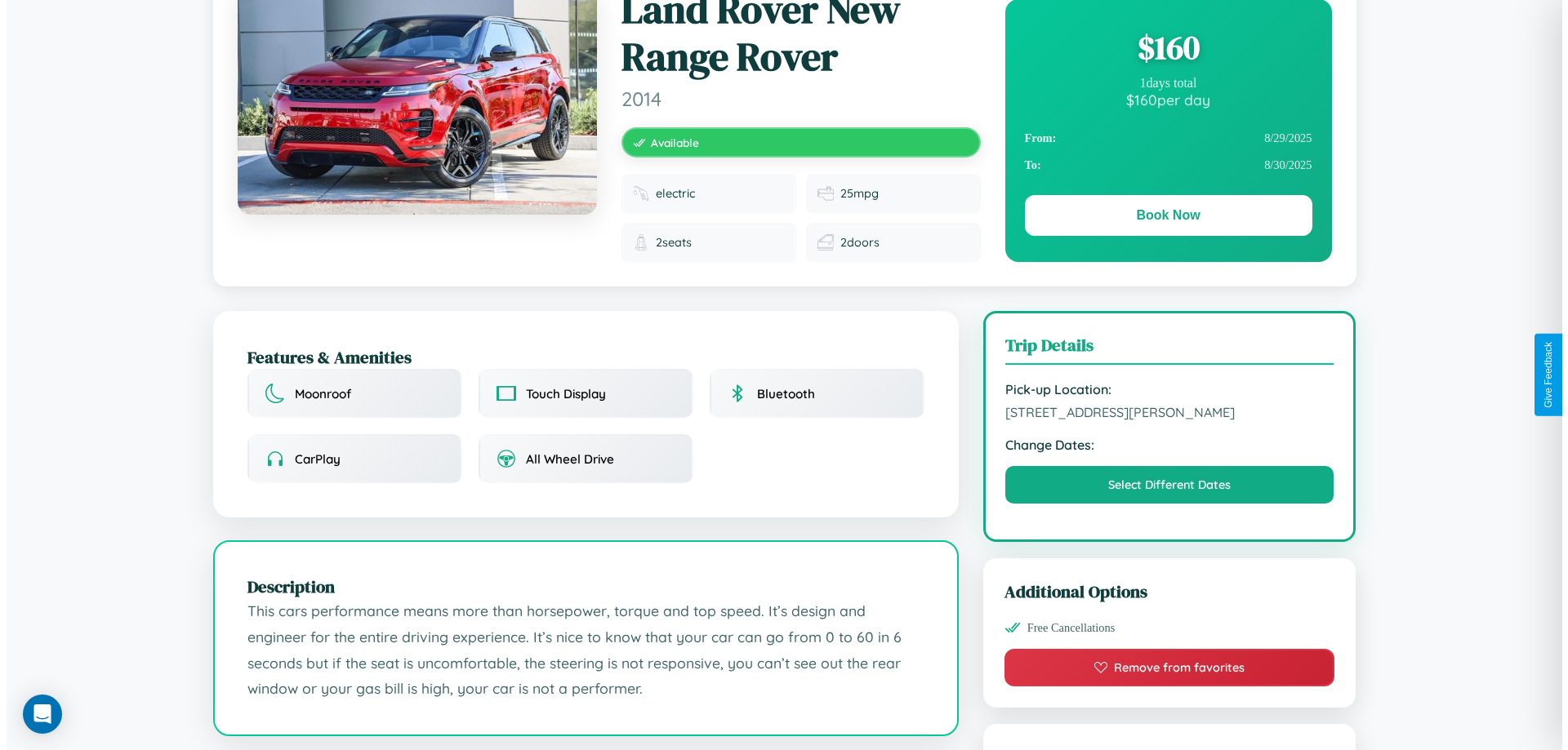
scroll to position [0, 0]
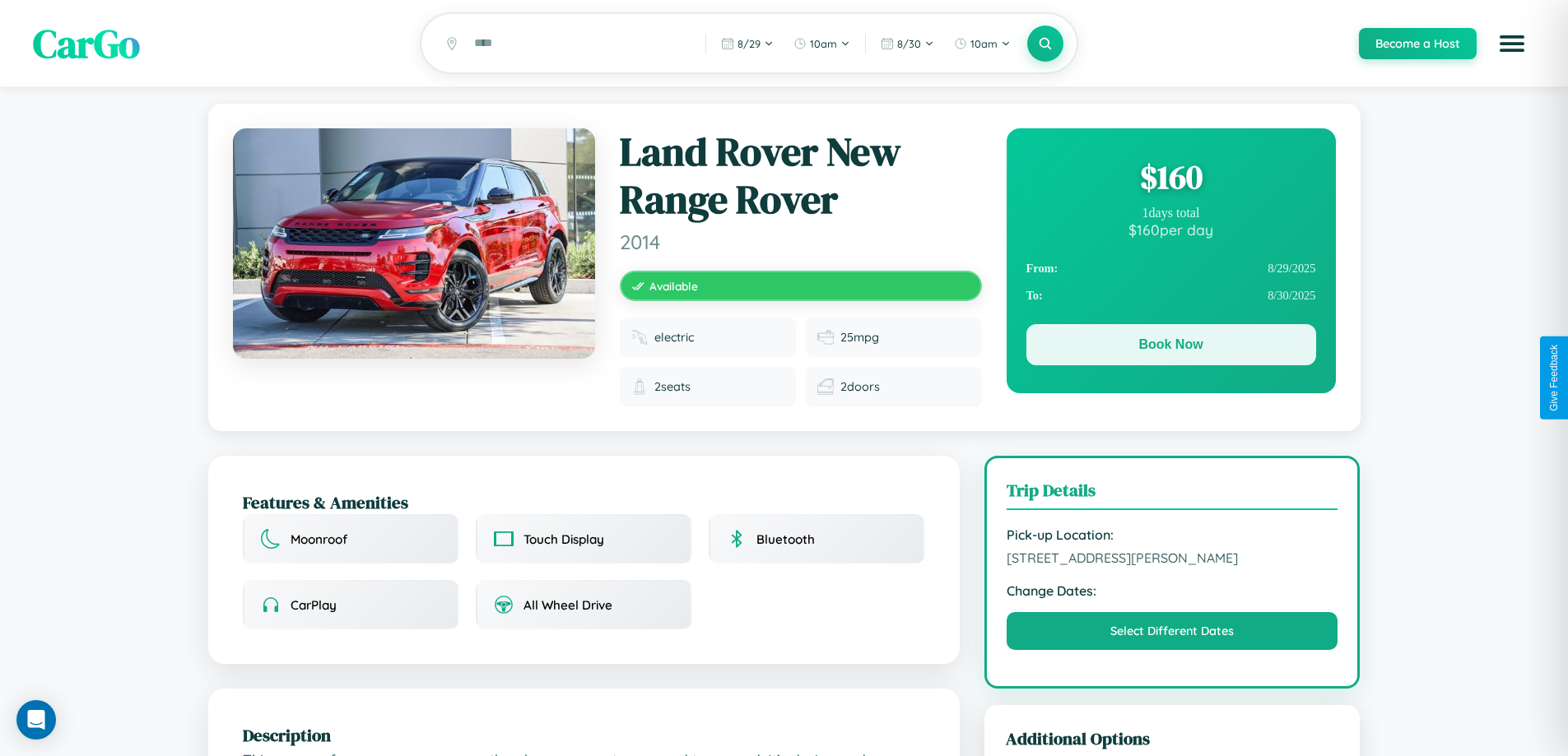
click at [1170, 347] on button "Book Now" at bounding box center [1170, 344] width 290 height 41
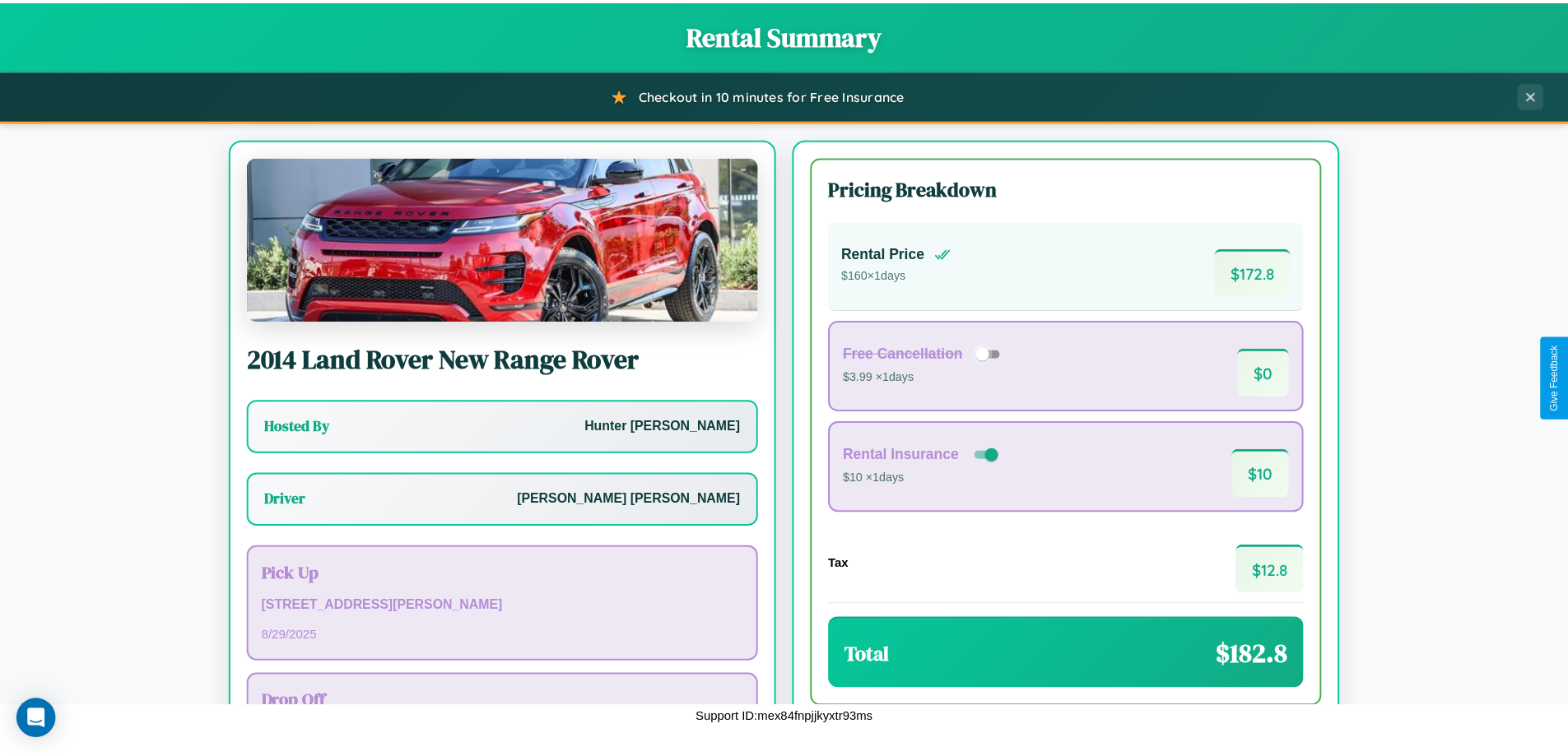
scroll to position [118, 0]
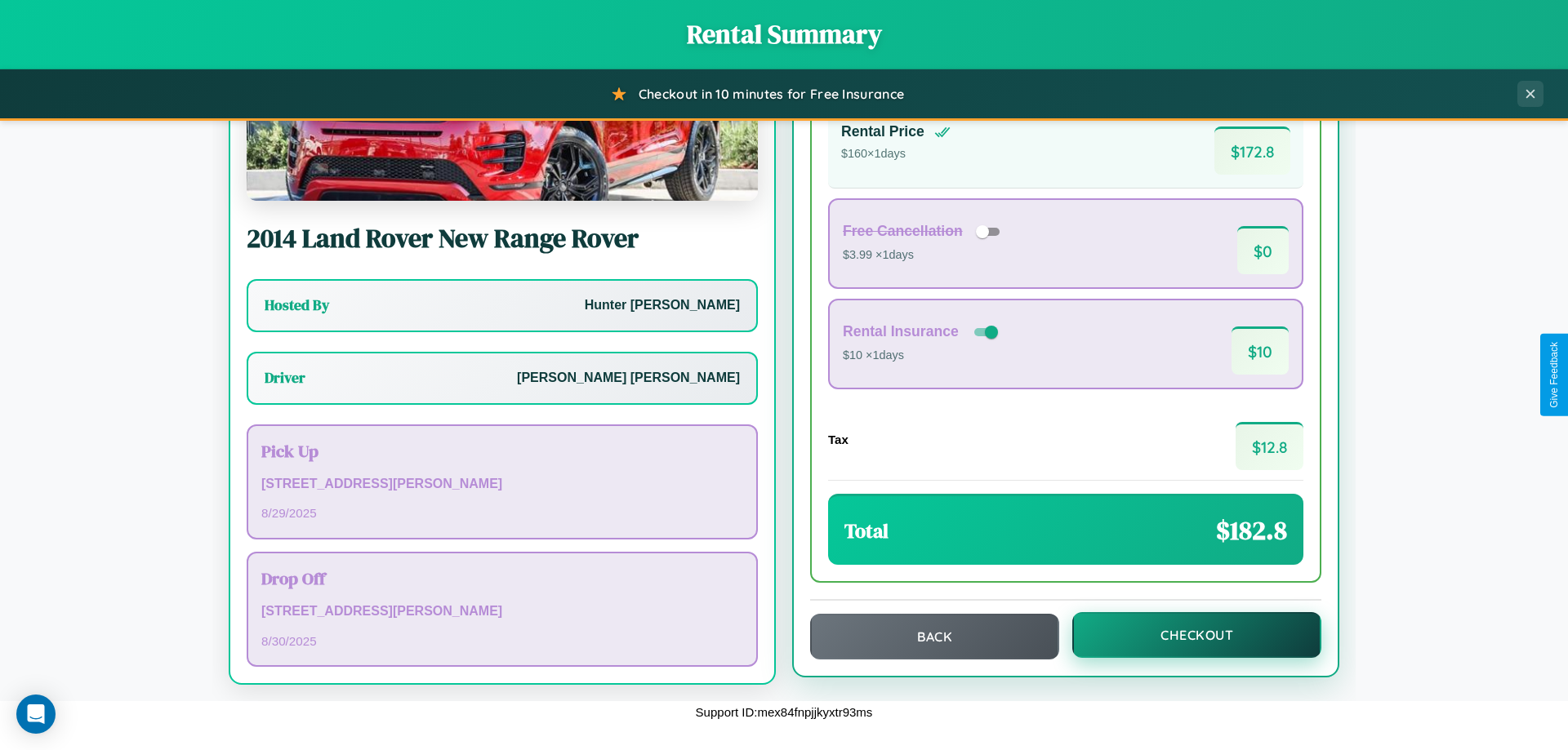
click at [1185, 635] on button "Checkout" at bounding box center [1196, 636] width 249 height 46
